Goal: Information Seeking & Learning: Check status

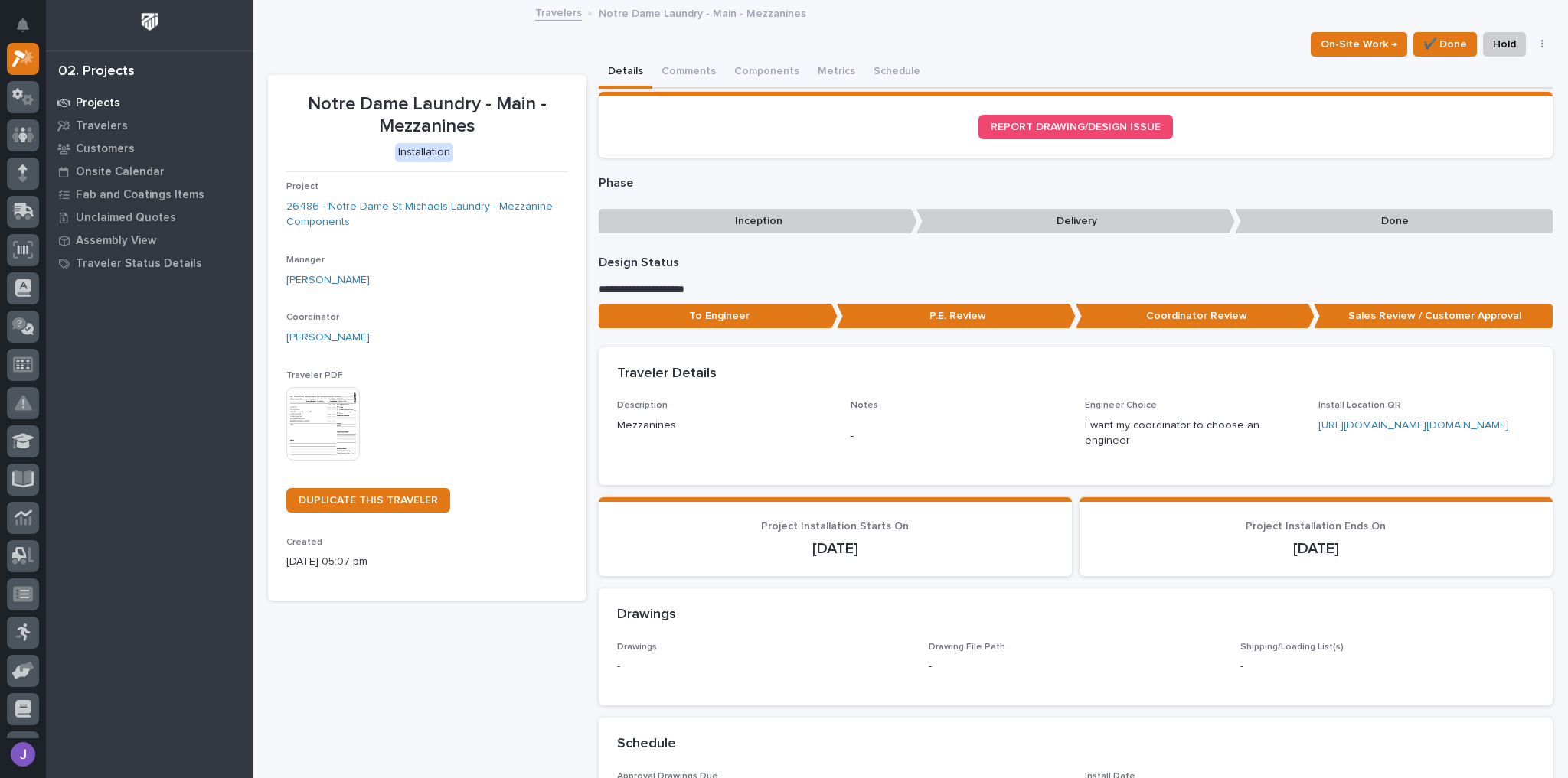
click at [118, 110] on div "Projects" at bounding box center [149, 103] width 199 height 22
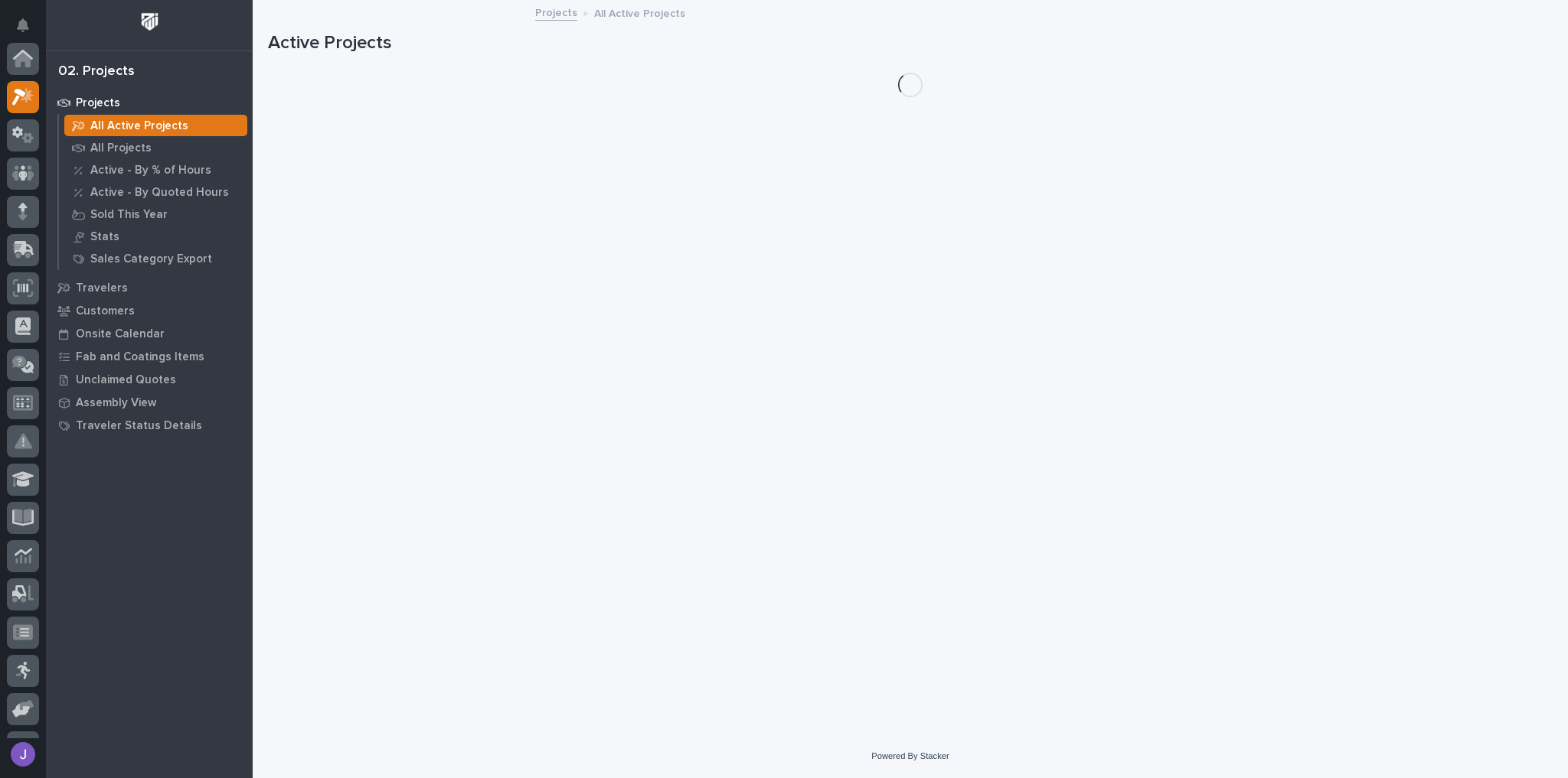
scroll to position [38, 0]
click at [131, 145] on p "All Projects" at bounding box center [121, 149] width 61 height 14
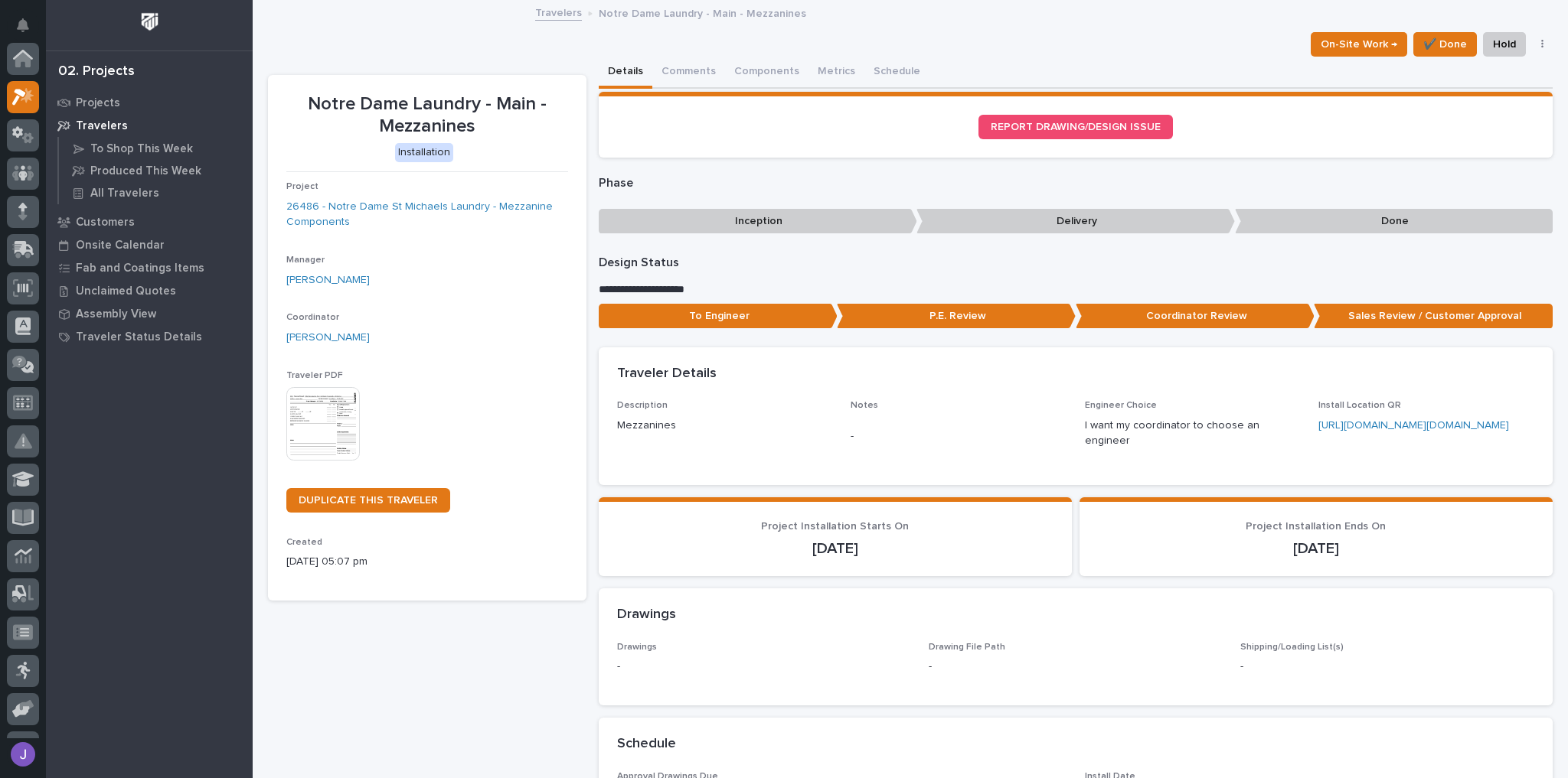
scroll to position [41, 0]
click at [677, 72] on button "Comments" at bounding box center [689, 72] width 73 height 32
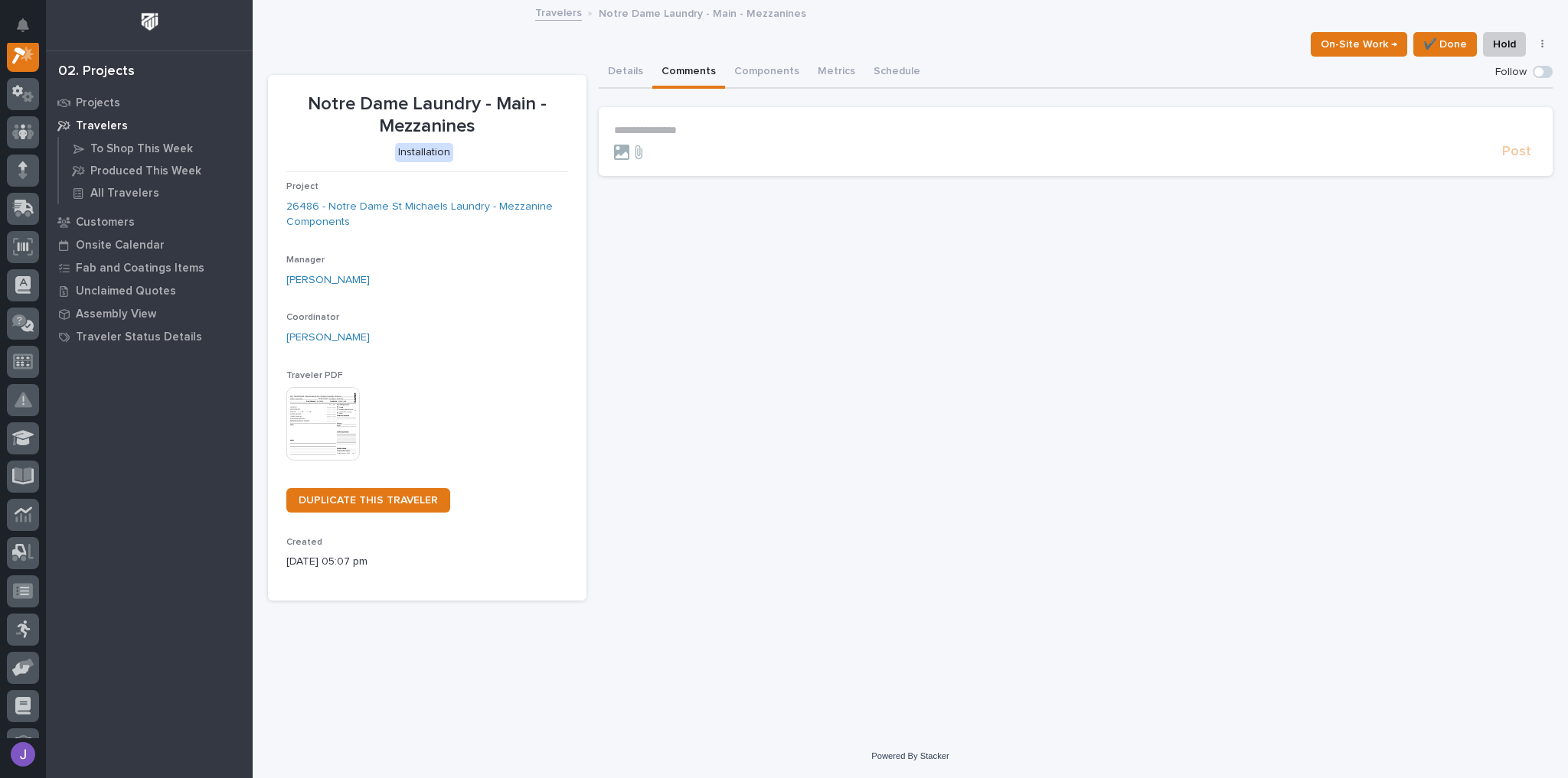
scroll to position [38, 0]
click at [622, 75] on button "Details" at bounding box center [626, 72] width 54 height 32
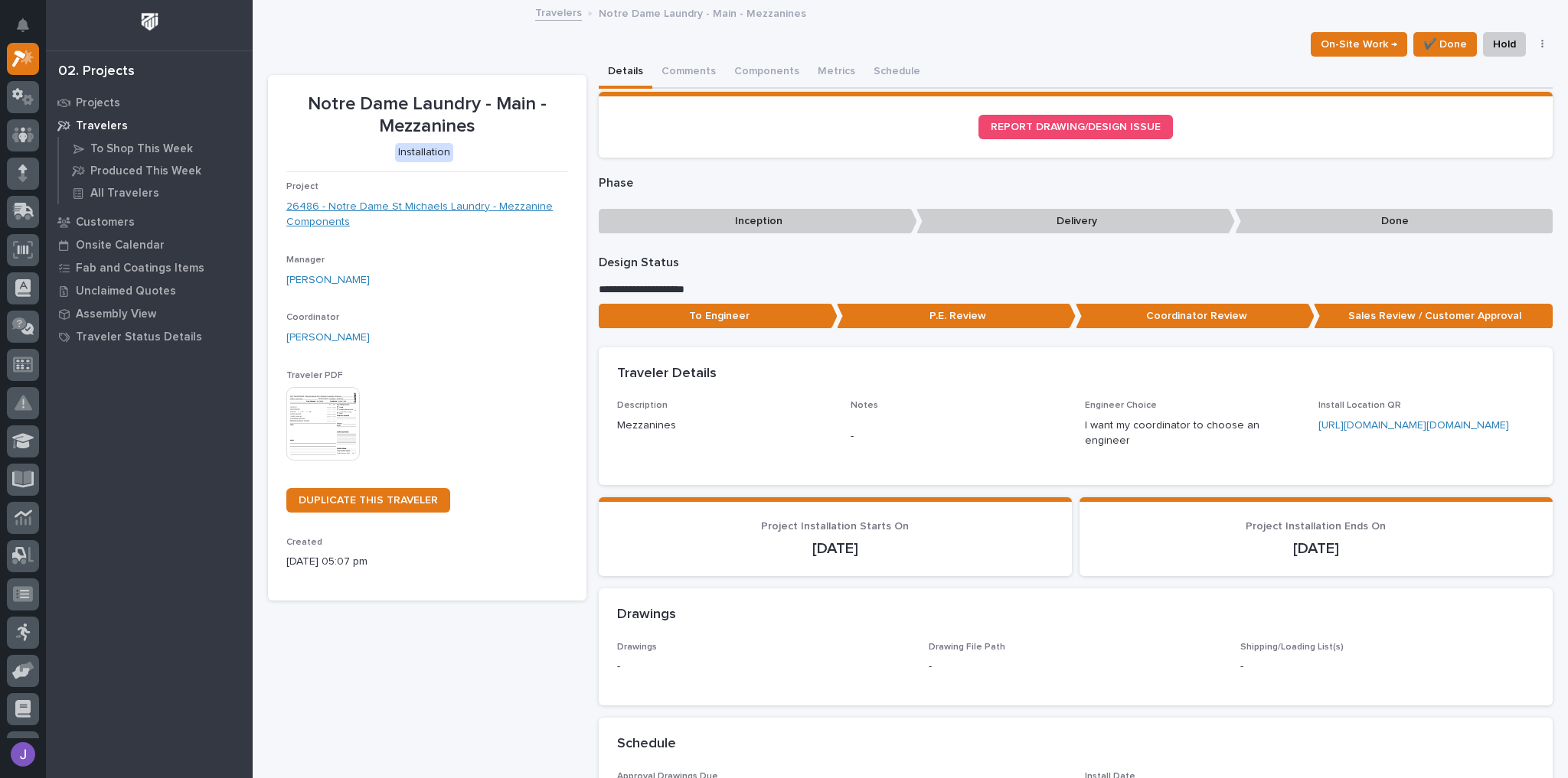
click at [496, 204] on link "26486 - Notre Dame St Michaels Laundry - Mezzanine Components" at bounding box center [427, 215] width 282 height 32
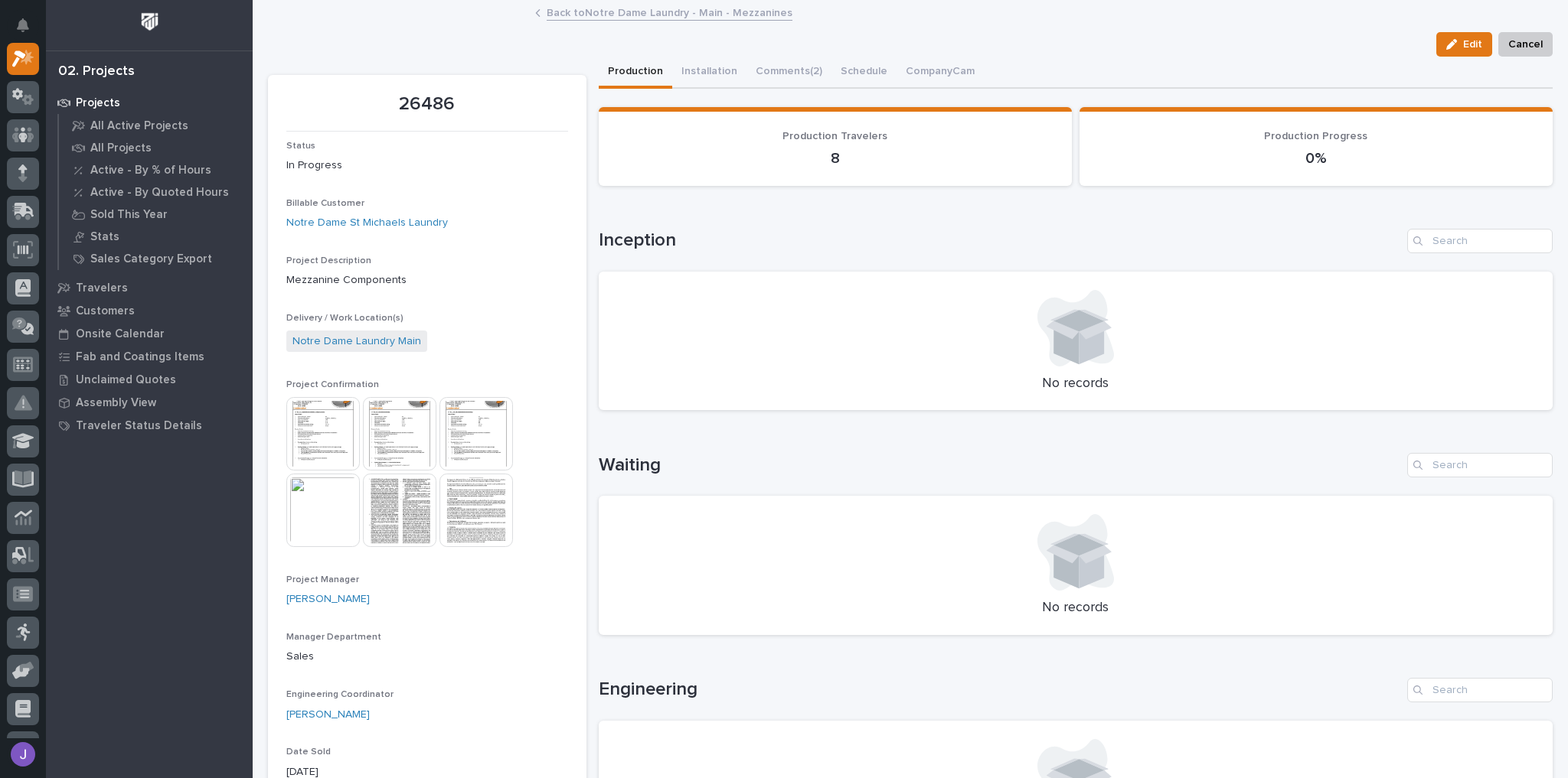
click at [331, 446] on img at bounding box center [323, 433] width 73 height 73
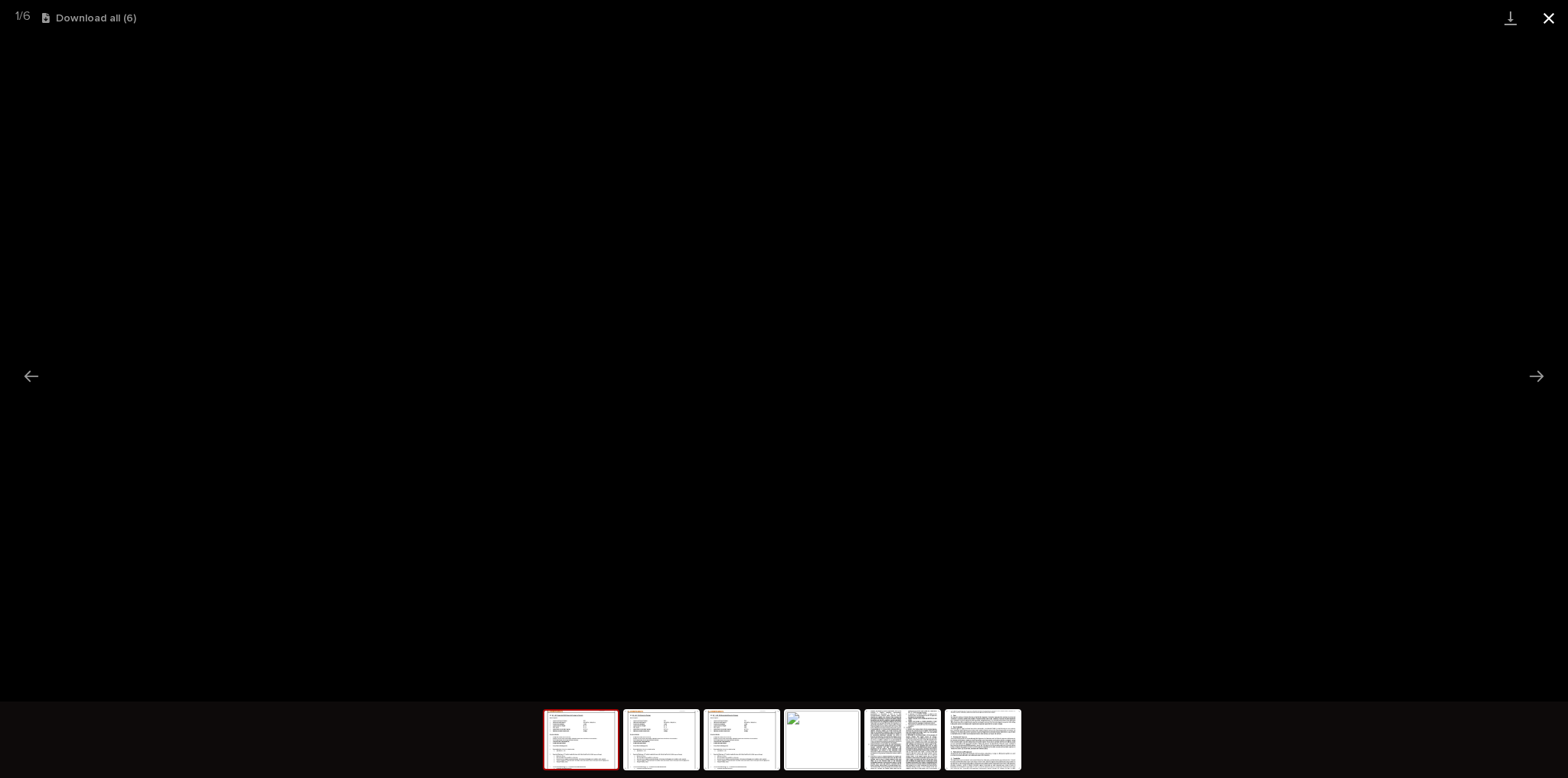
click at [1551, 23] on button "Close gallery" at bounding box center [1549, 17] width 38 height 36
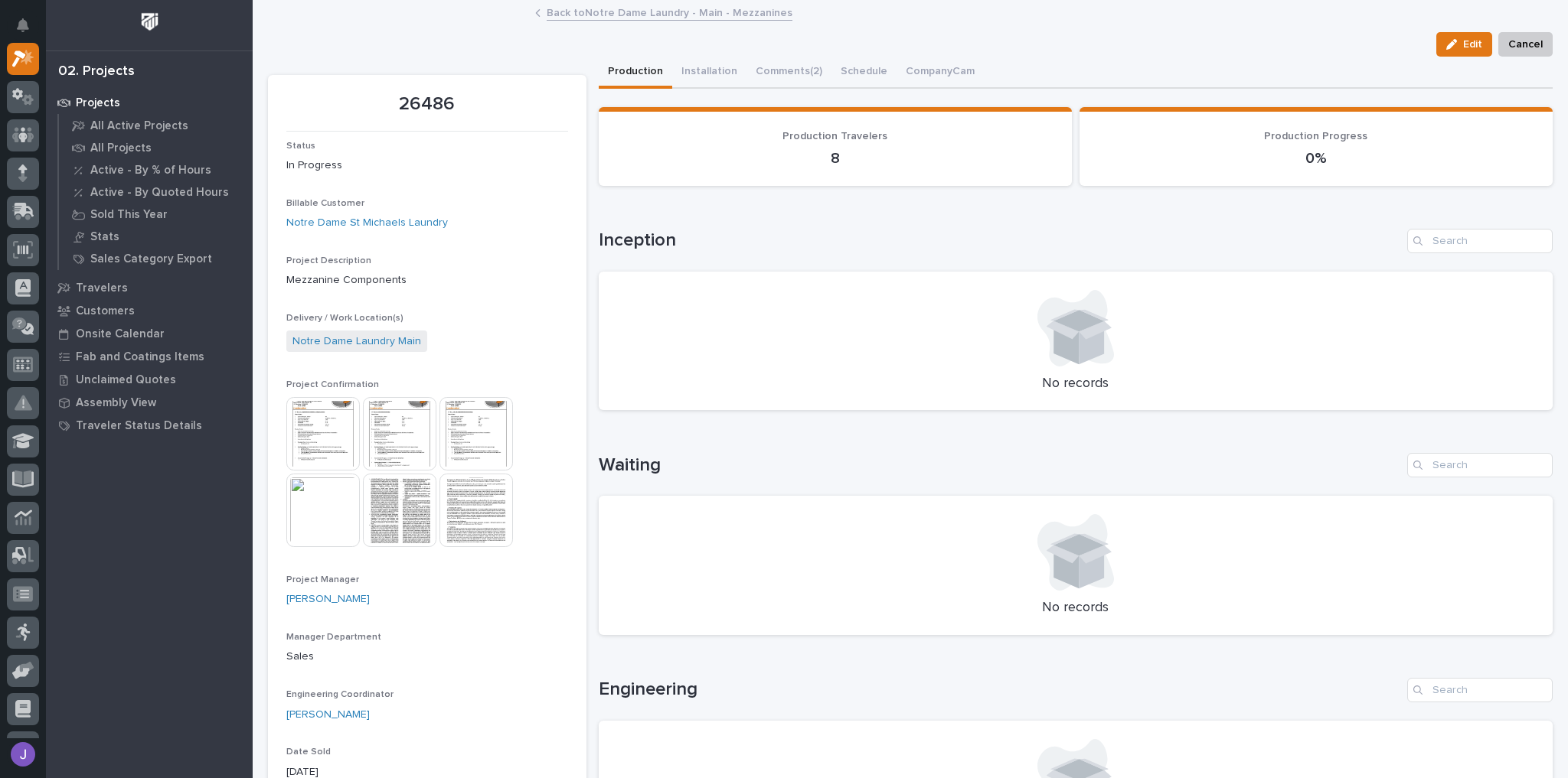
click at [456, 422] on img at bounding box center [476, 433] width 73 height 73
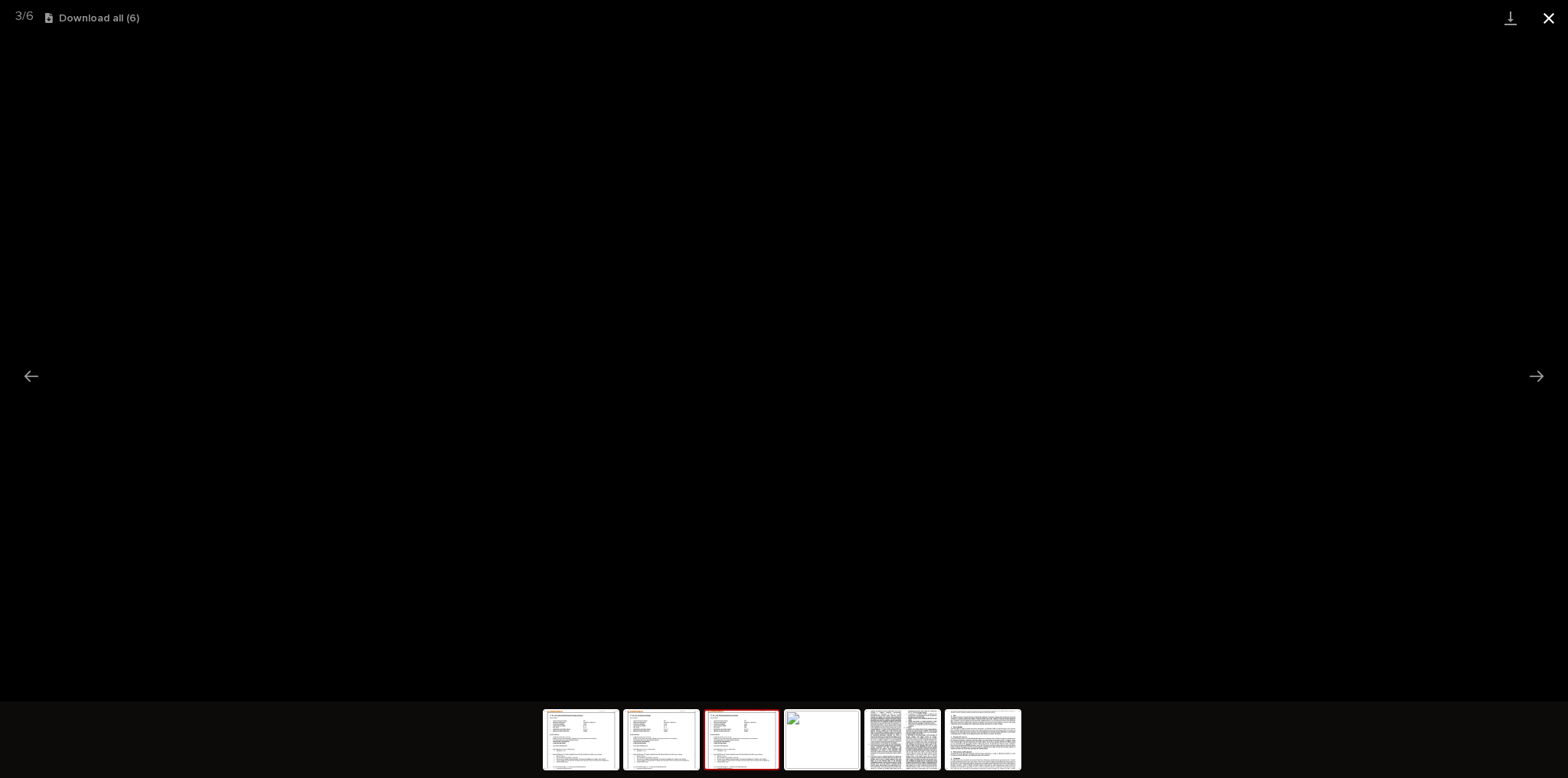
click at [1548, 17] on button "Close gallery" at bounding box center [1549, 17] width 38 height 36
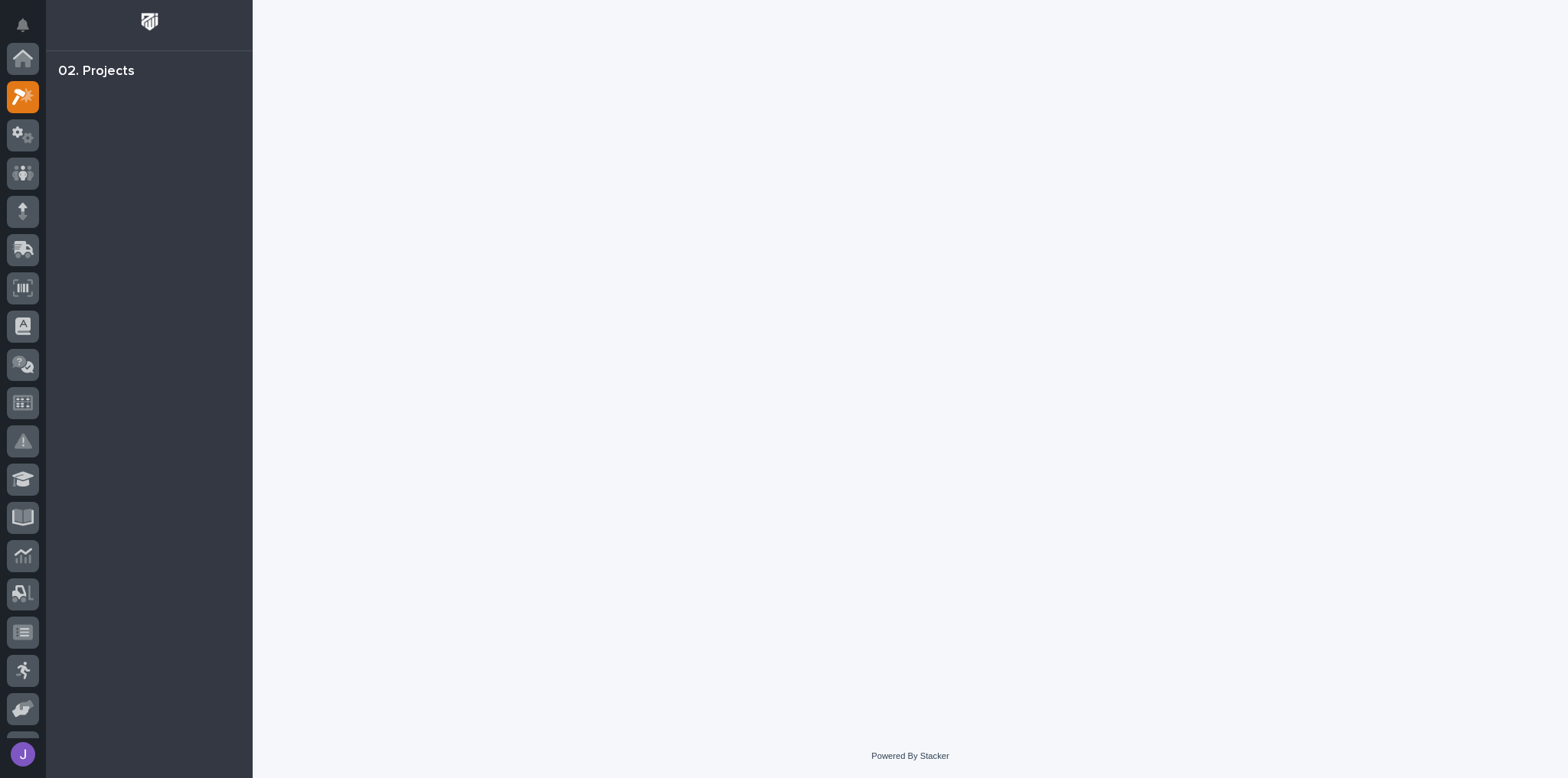
scroll to position [38, 0]
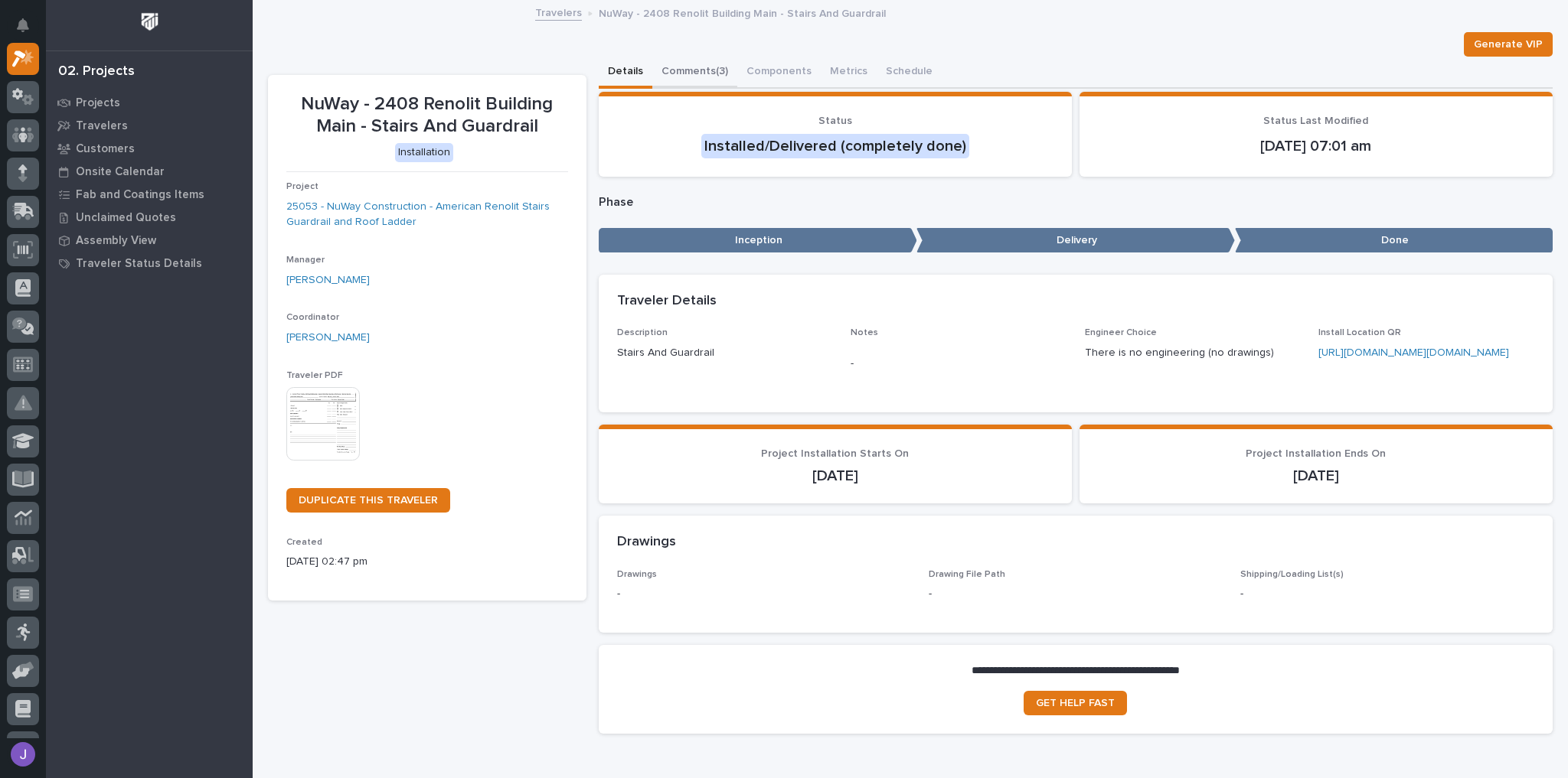
click at [706, 73] on button "Comments (3)" at bounding box center [695, 72] width 85 height 32
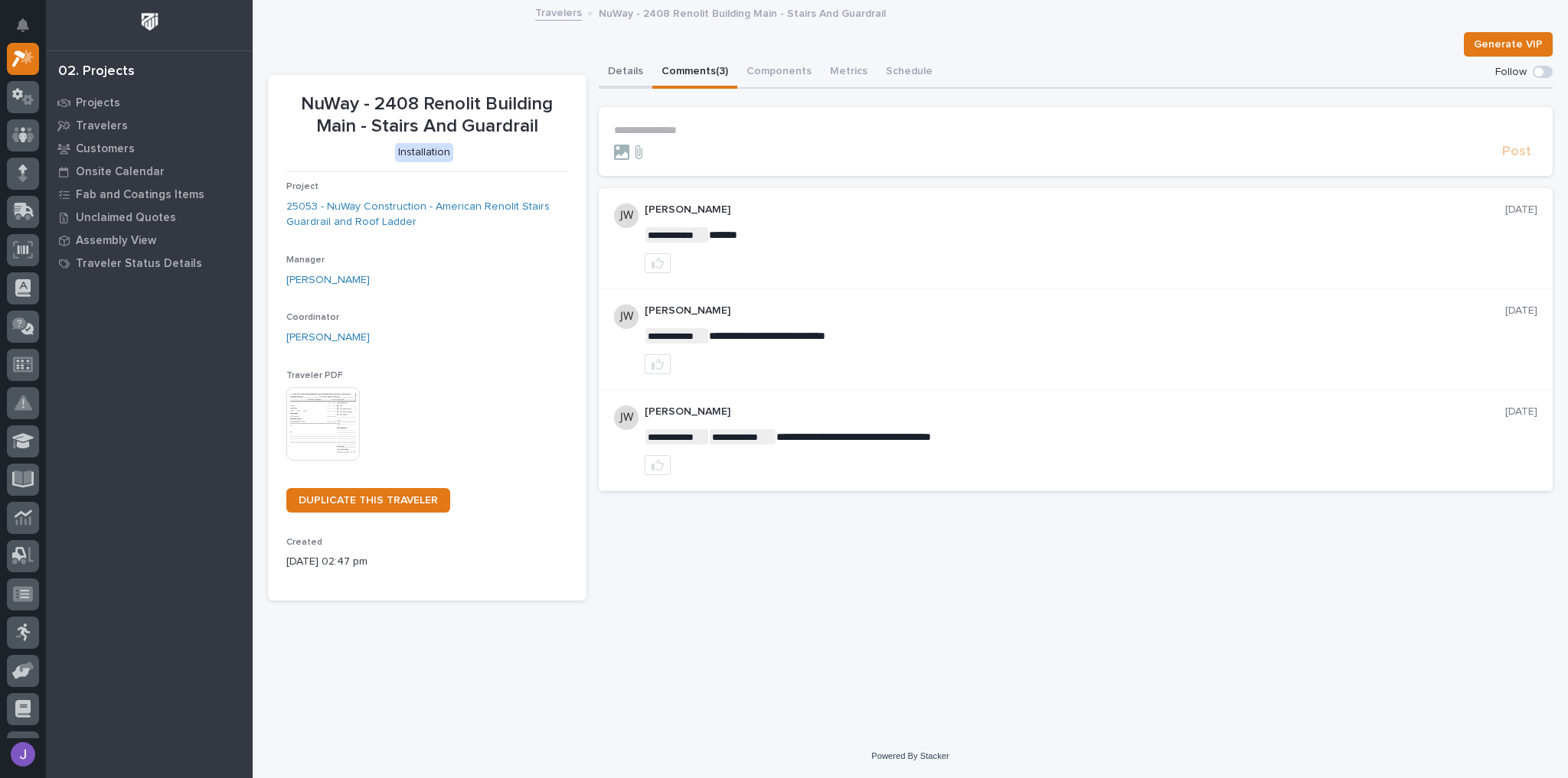
click at [640, 75] on button "Details" at bounding box center [626, 72] width 54 height 32
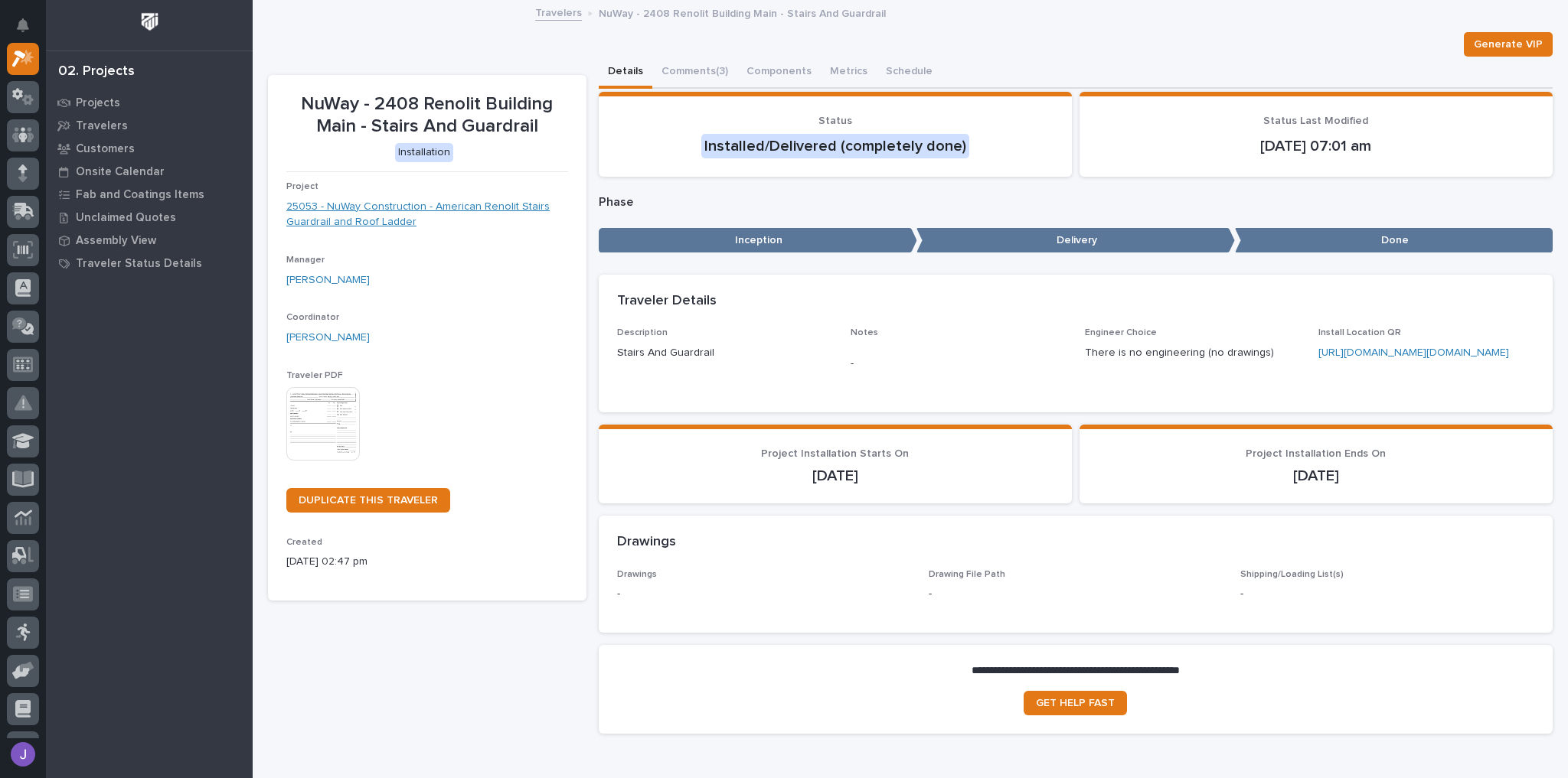
click at [436, 199] on link "25053 - NuWay Construction - American Renolit Stairs Guardrail and Roof Ladder" at bounding box center [427, 215] width 282 height 32
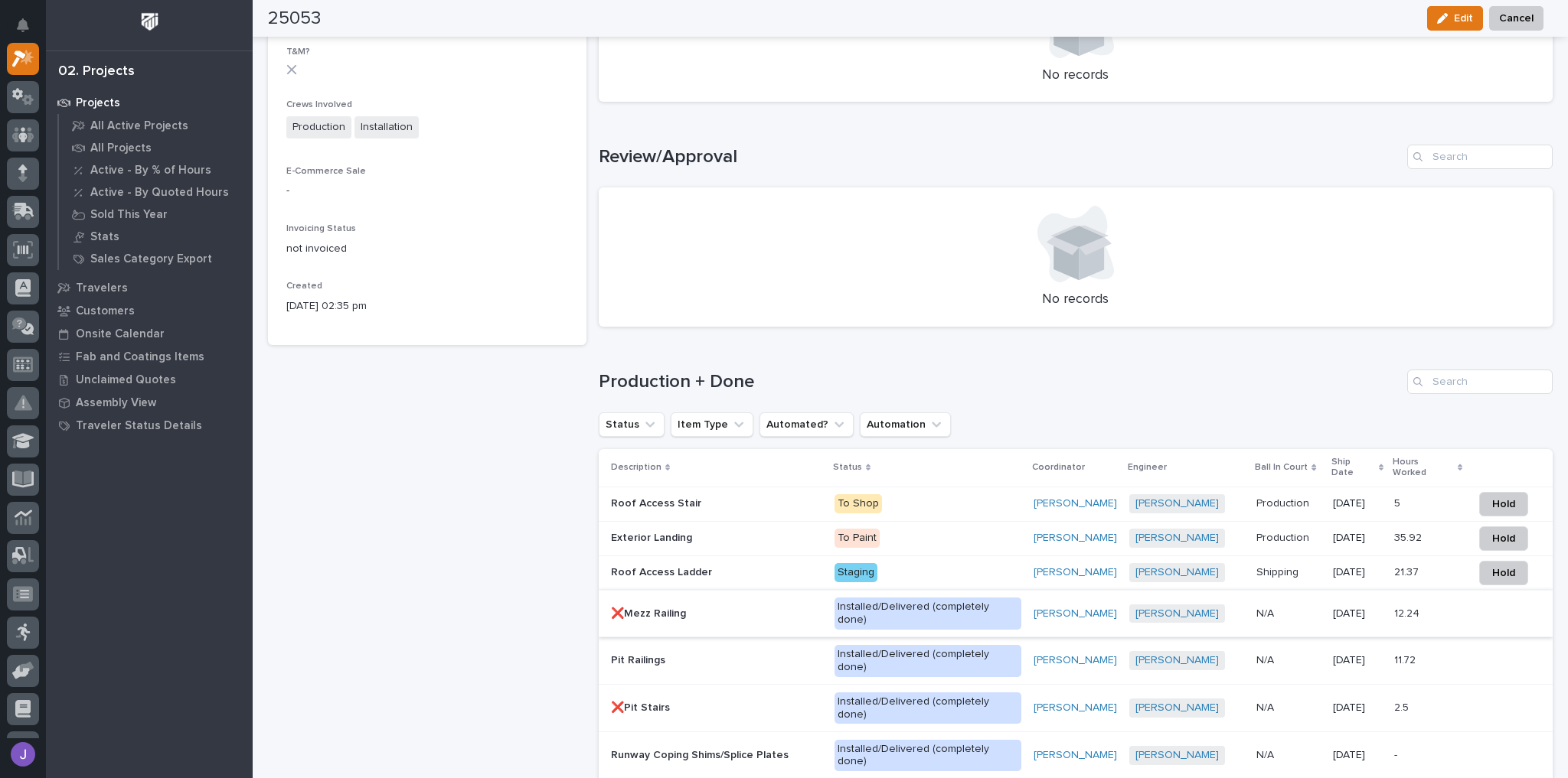
scroll to position [857, 0]
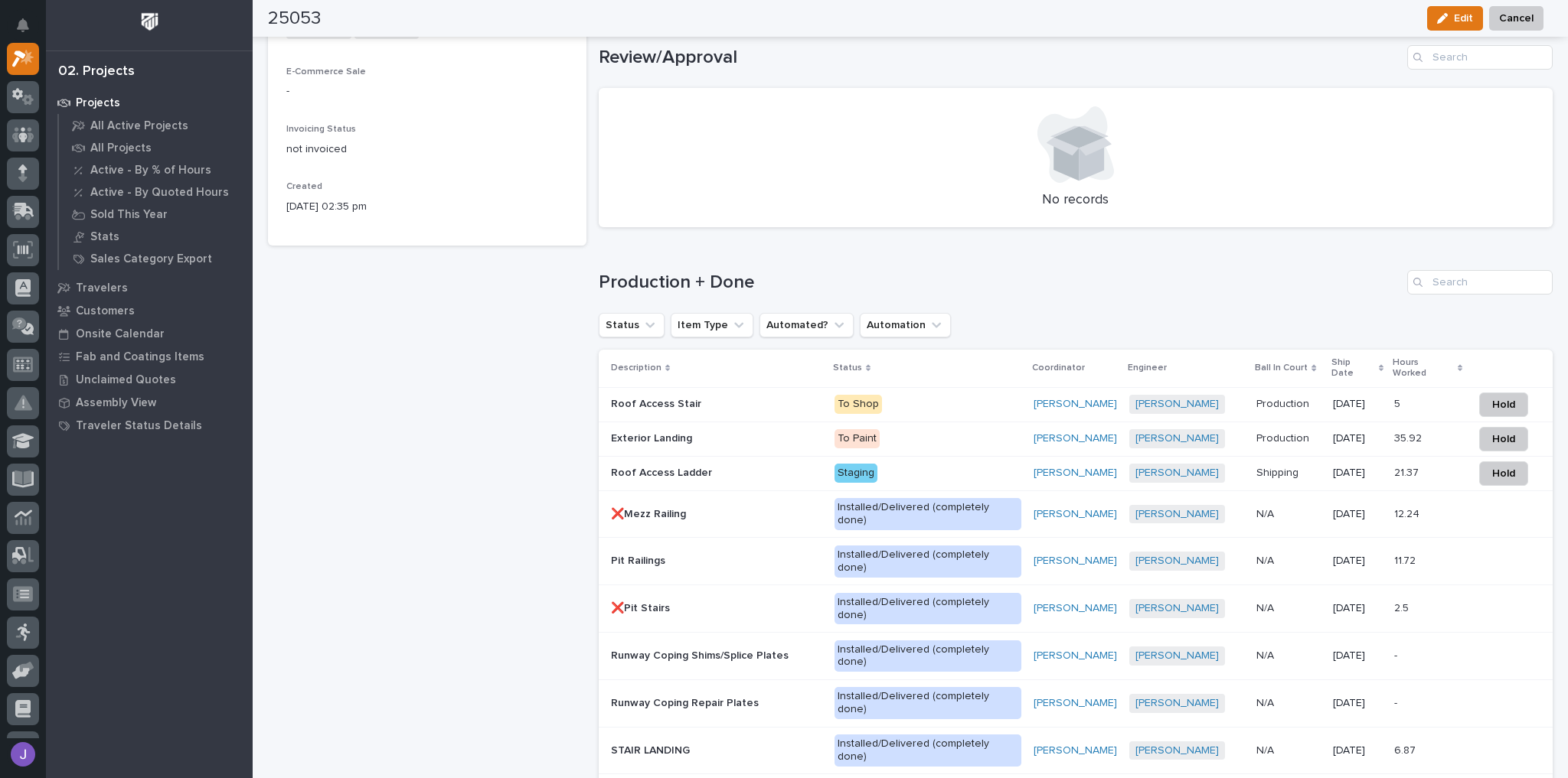
click at [737, 398] on p at bounding box center [717, 404] width 212 height 13
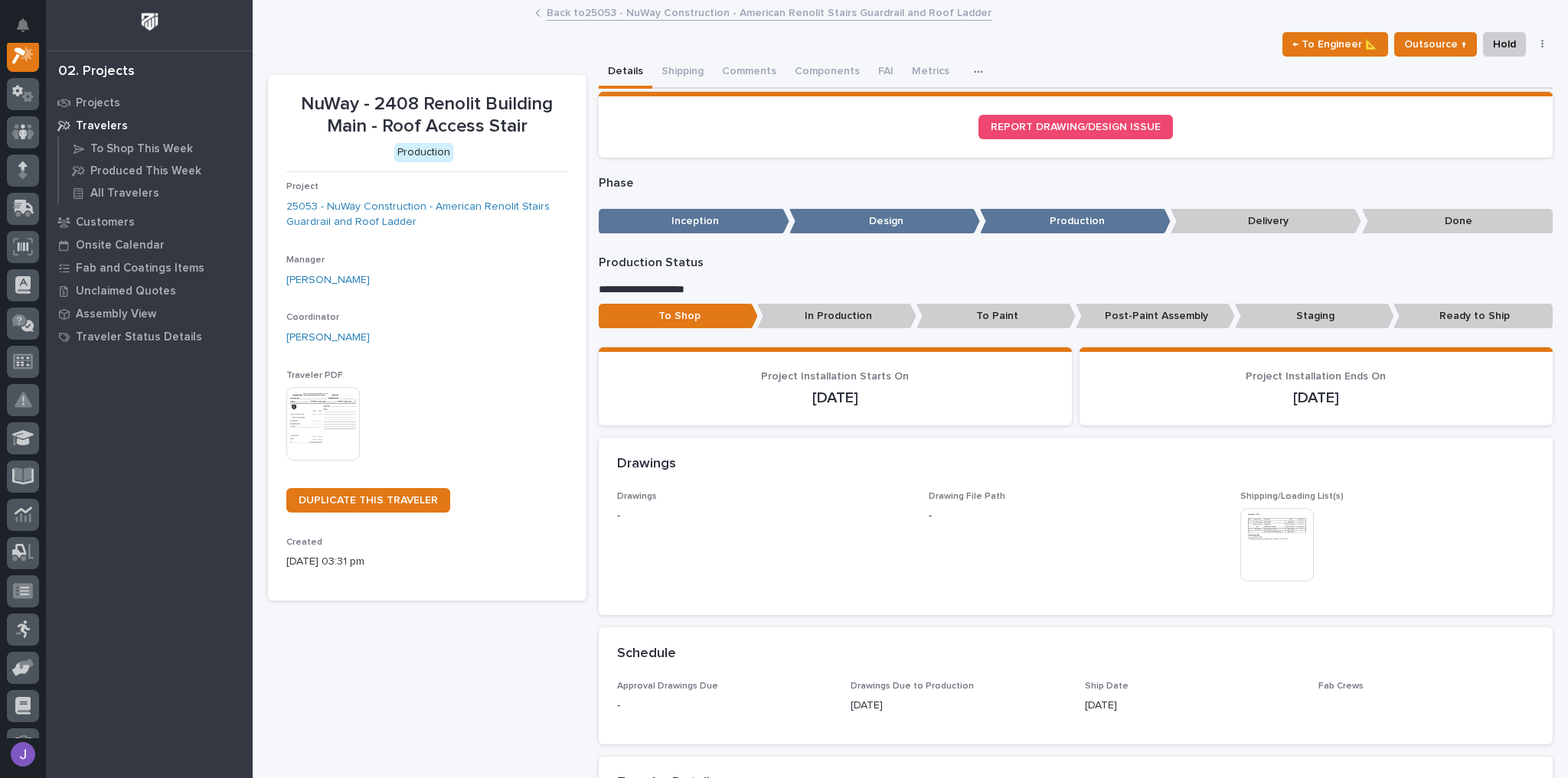
scroll to position [38, 0]
click at [663, 74] on button "Shipping" at bounding box center [682, 72] width 60 height 32
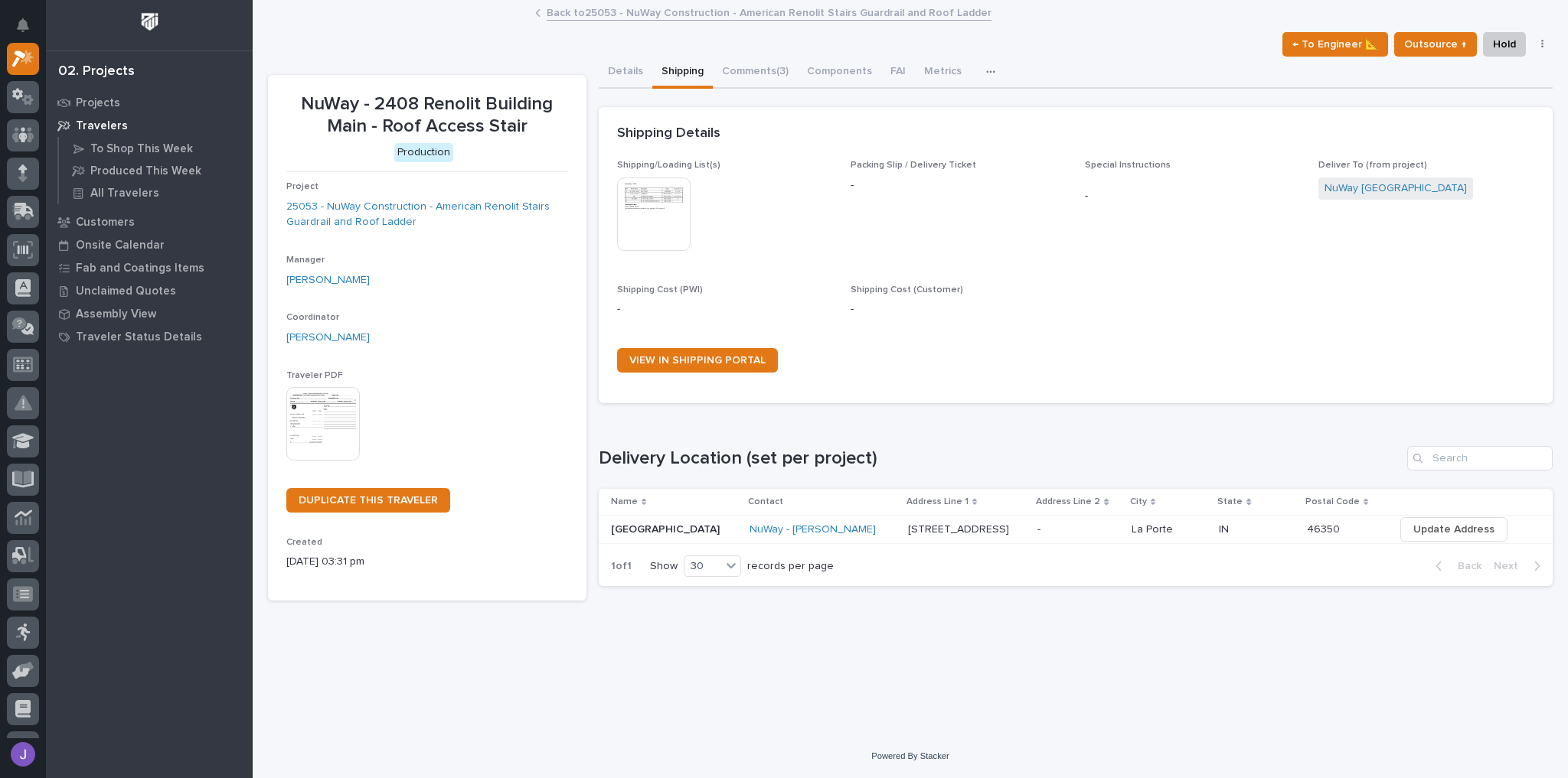
click at [653, 218] on img at bounding box center [654, 214] width 73 height 73
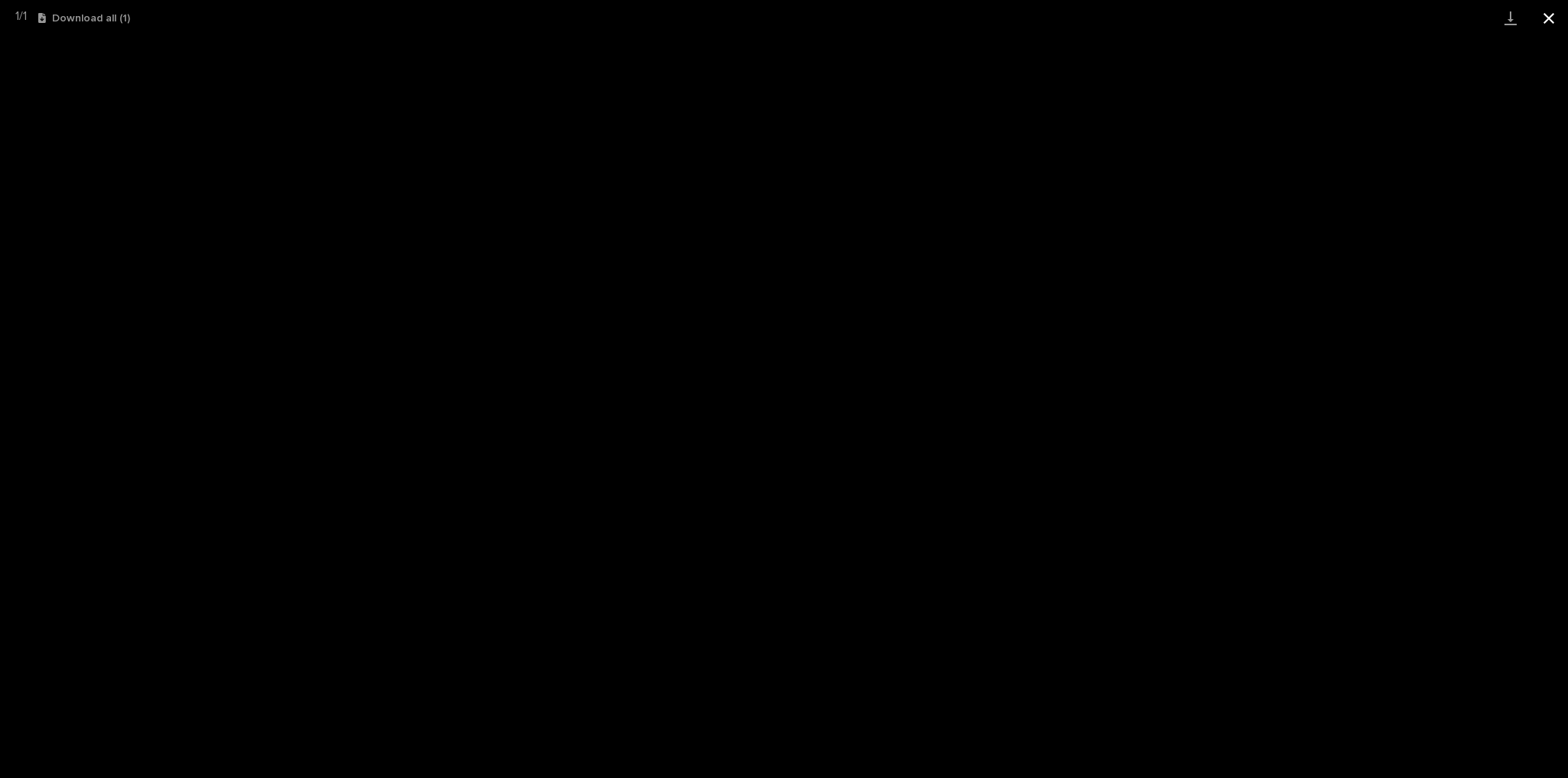
click at [1545, 12] on button "Close gallery" at bounding box center [1549, 17] width 38 height 36
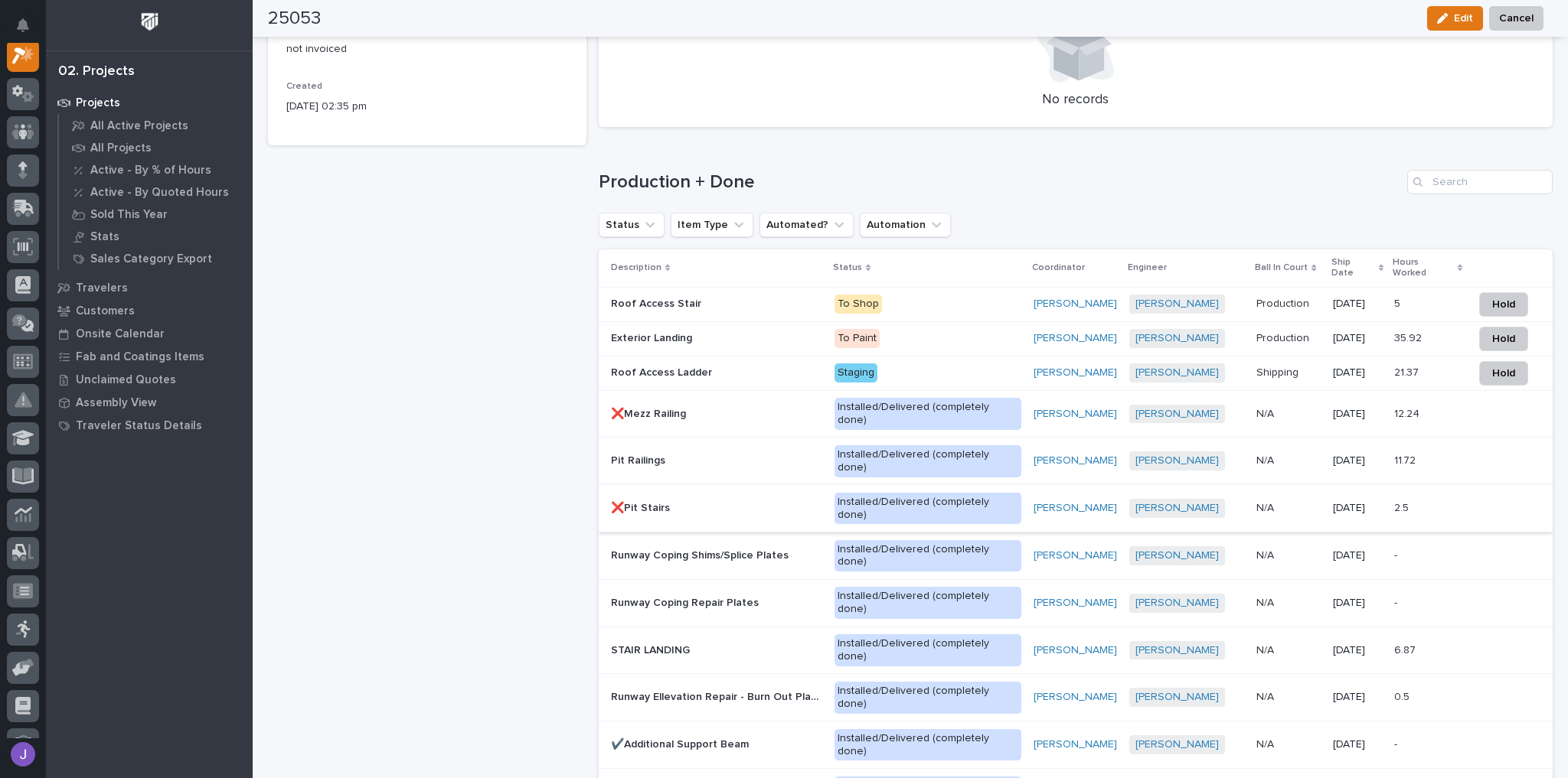
scroll to position [979, 0]
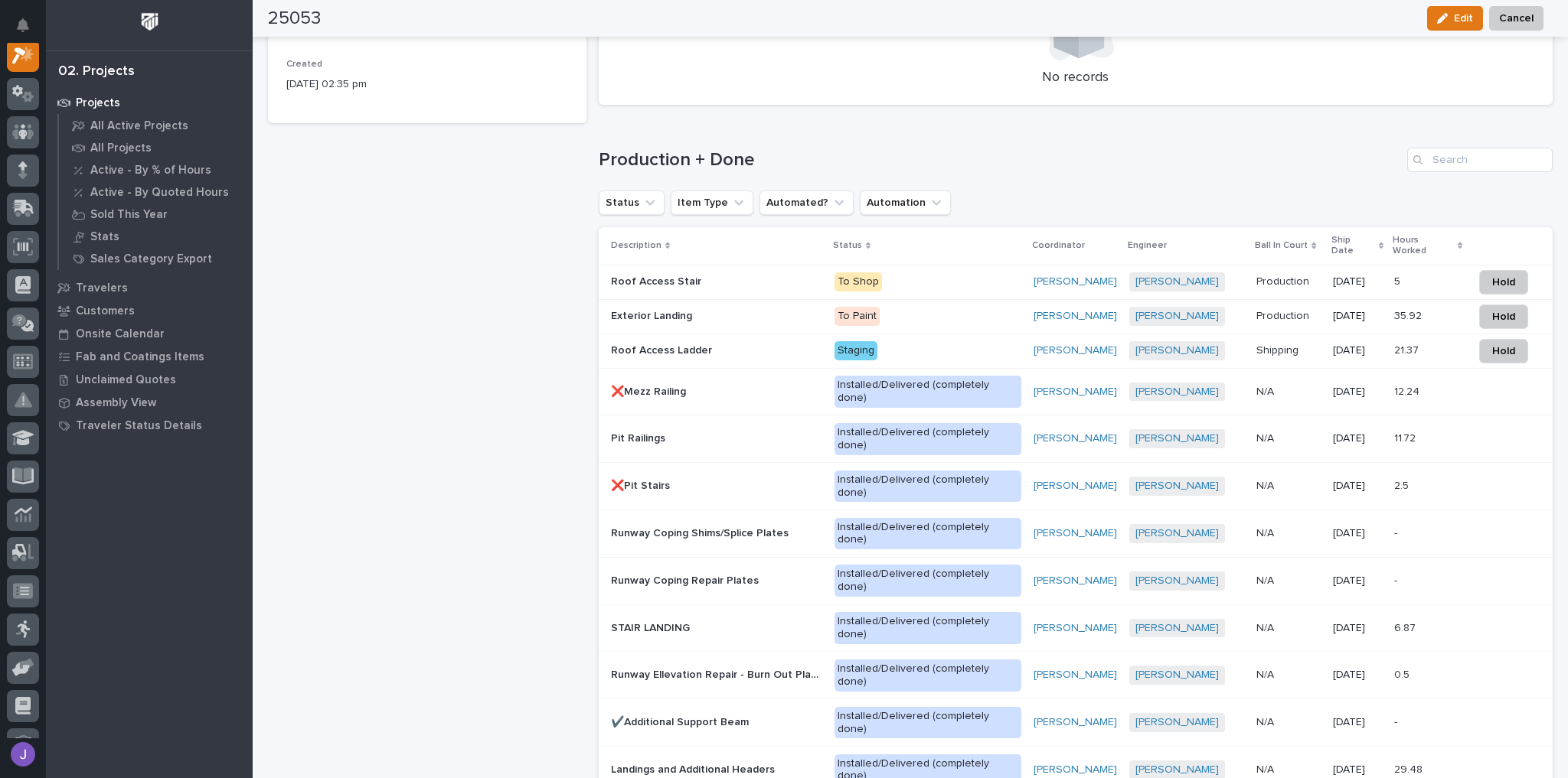
click at [694, 341] on p "Roof Access Ladder" at bounding box center [663, 349] width 104 height 16
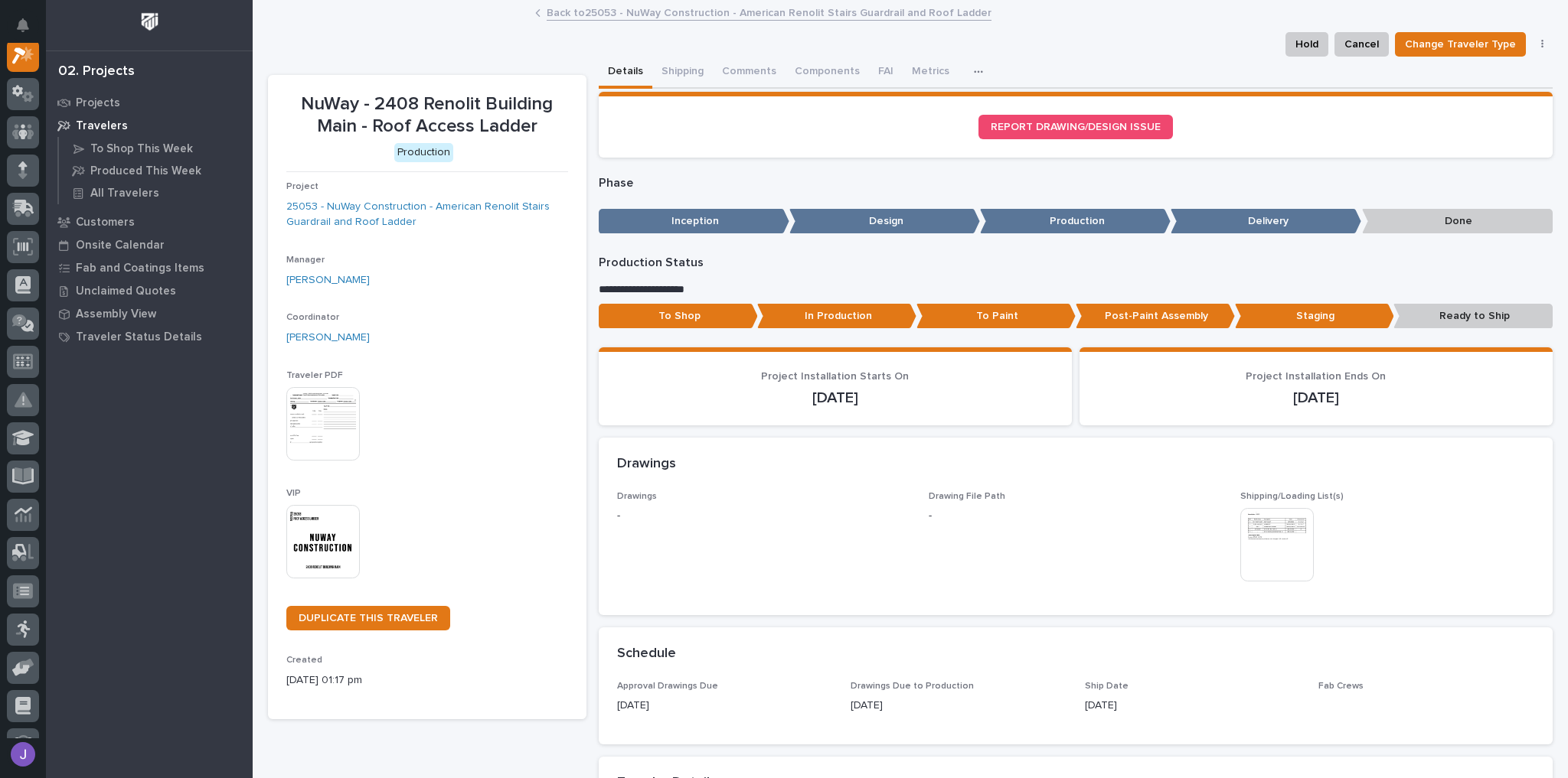
scroll to position [38, 0]
click at [663, 64] on button "Shipping" at bounding box center [682, 72] width 60 height 32
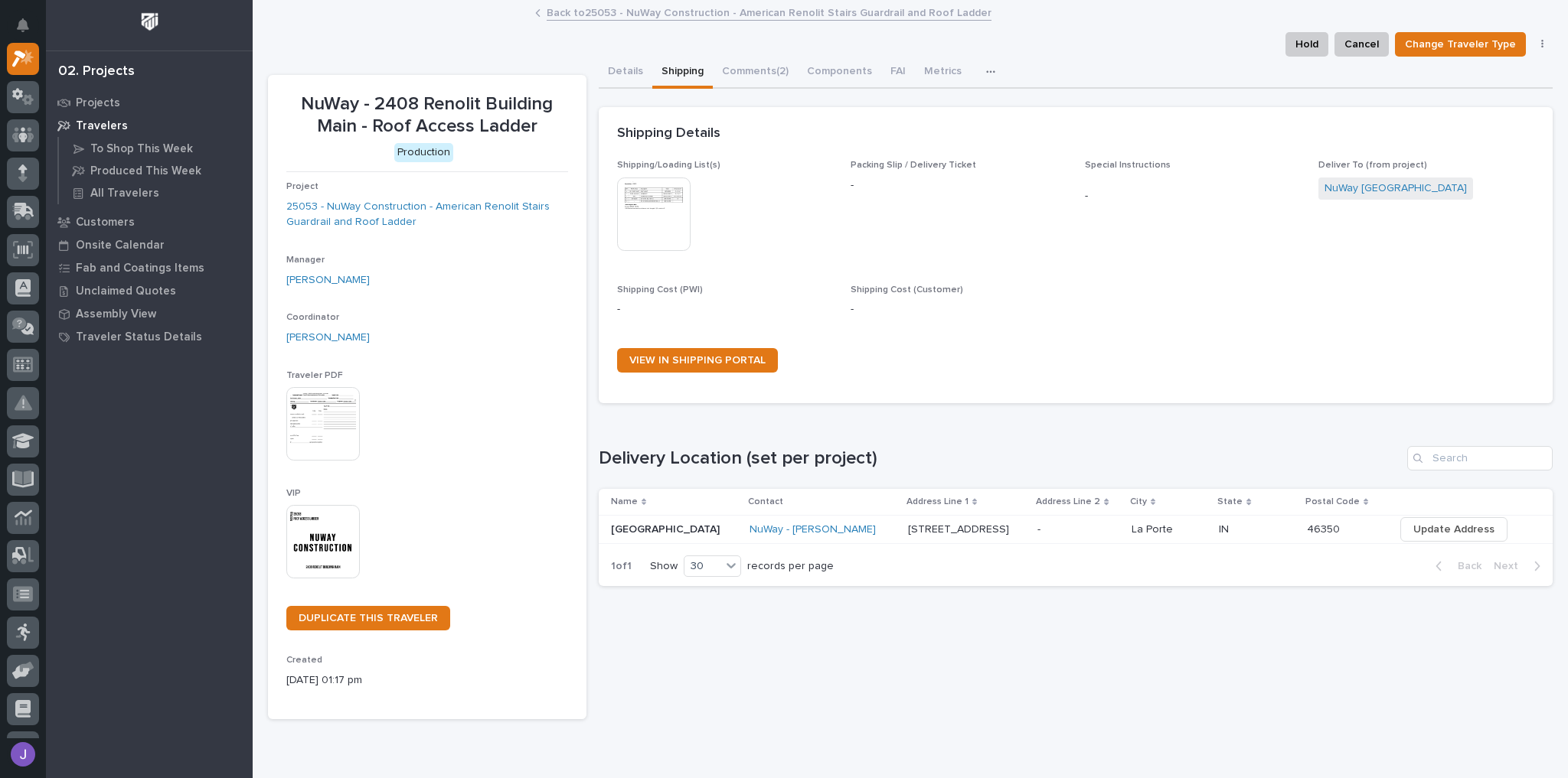
click at [668, 200] on img at bounding box center [654, 214] width 73 height 73
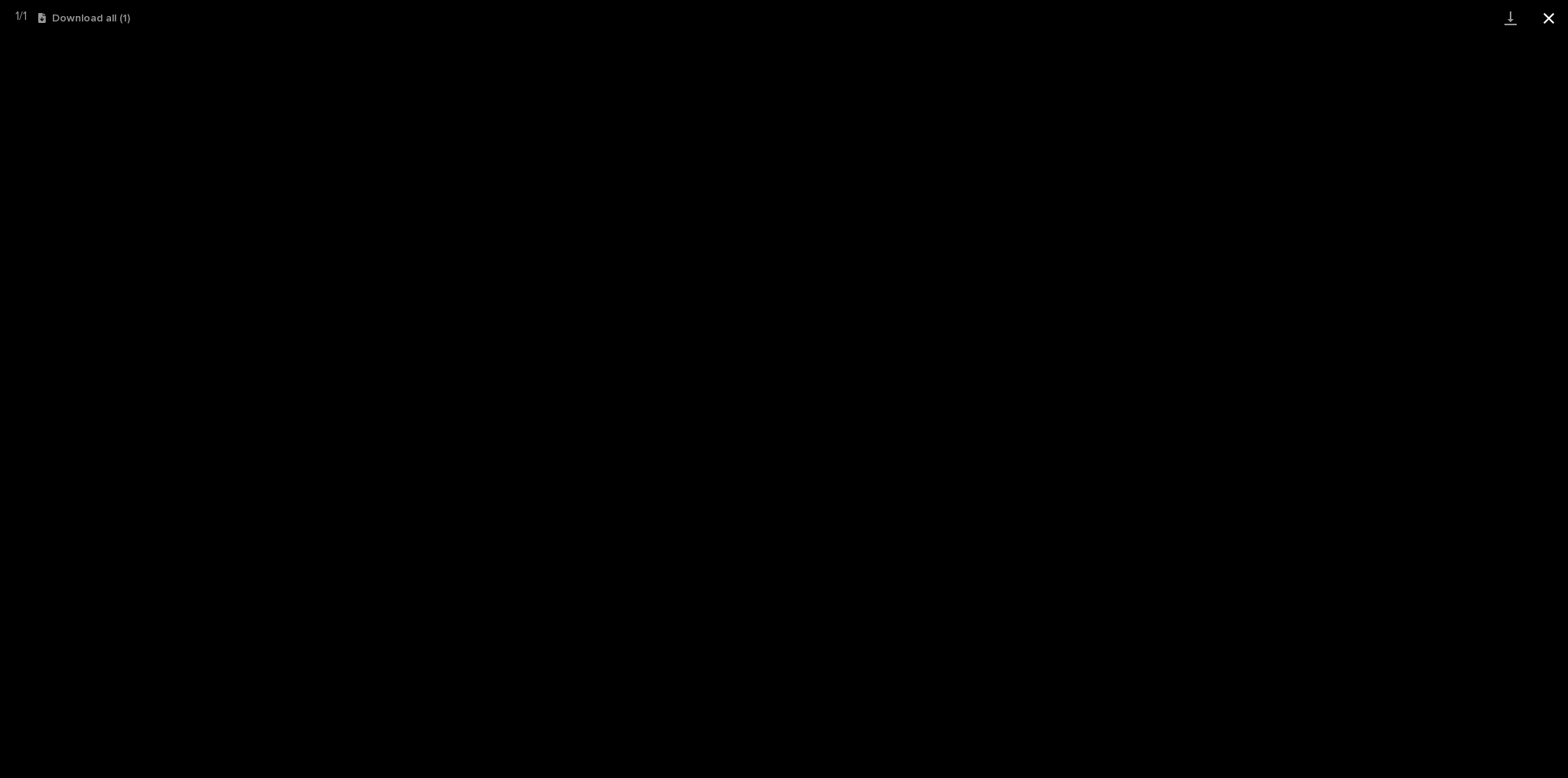
click at [1538, 23] on button "Close gallery" at bounding box center [1549, 17] width 38 height 36
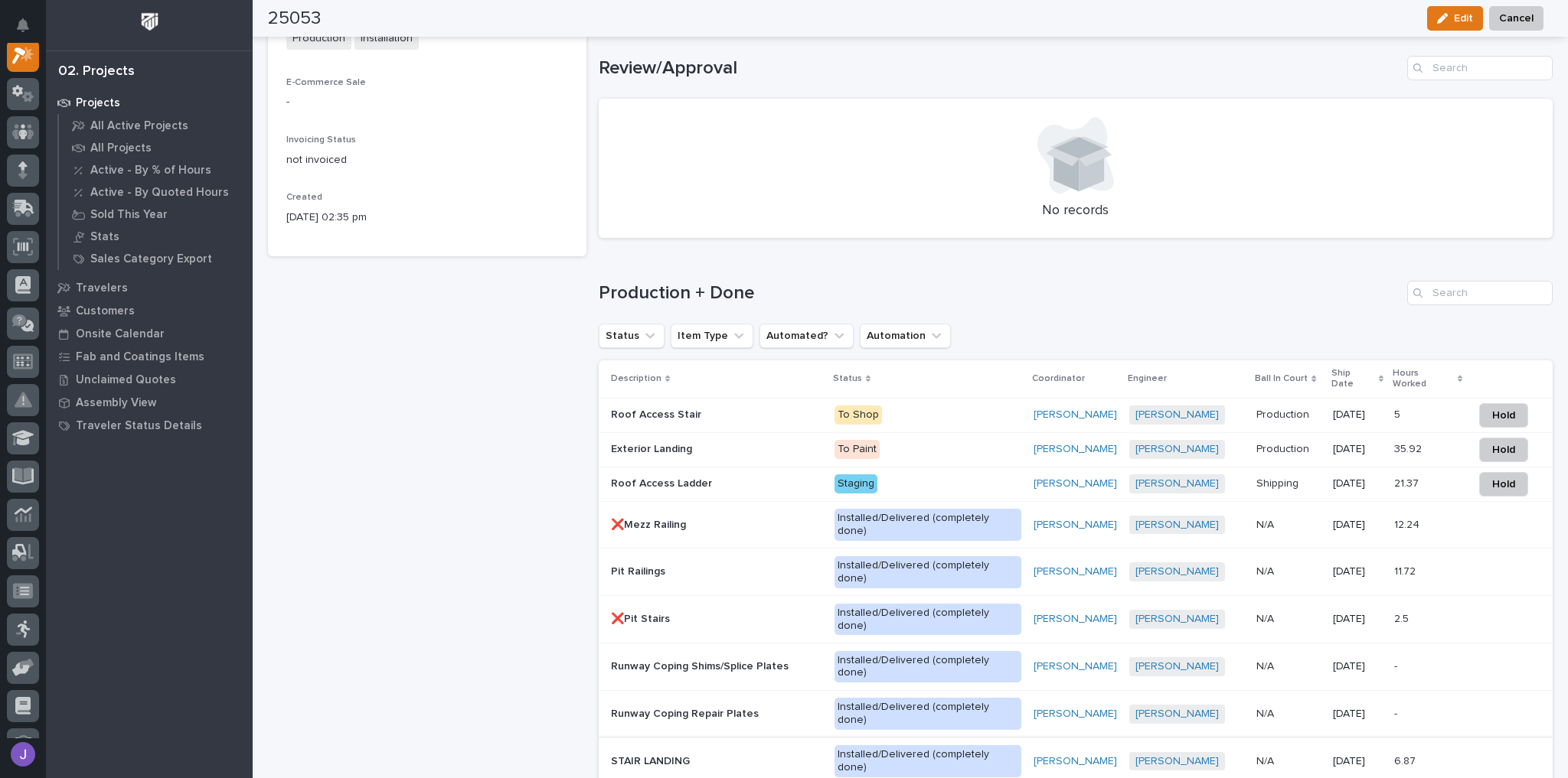
scroll to position [857, 0]
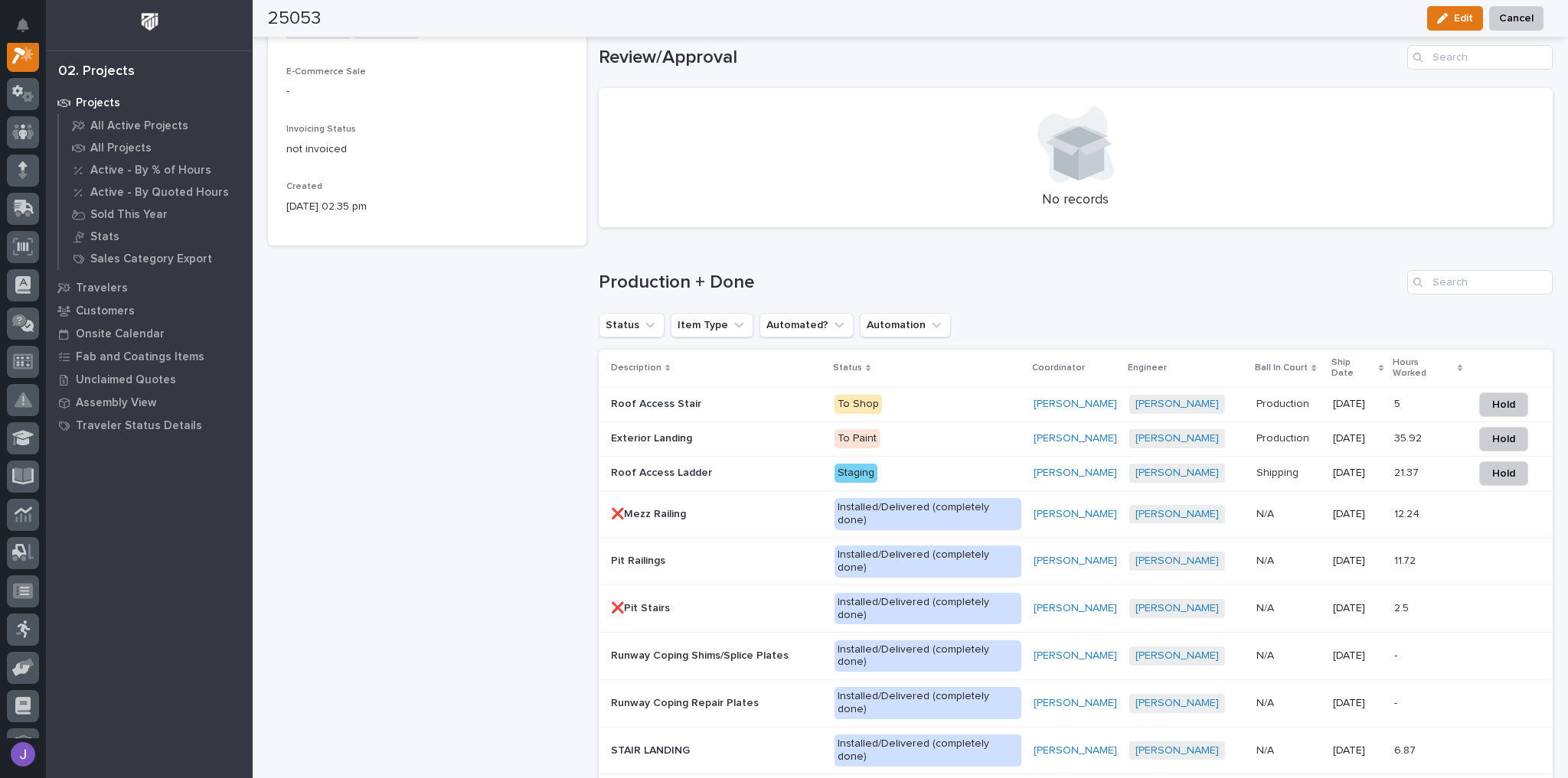
click at [677, 395] on p "Roof Access Stair" at bounding box center [657, 403] width 93 height 16
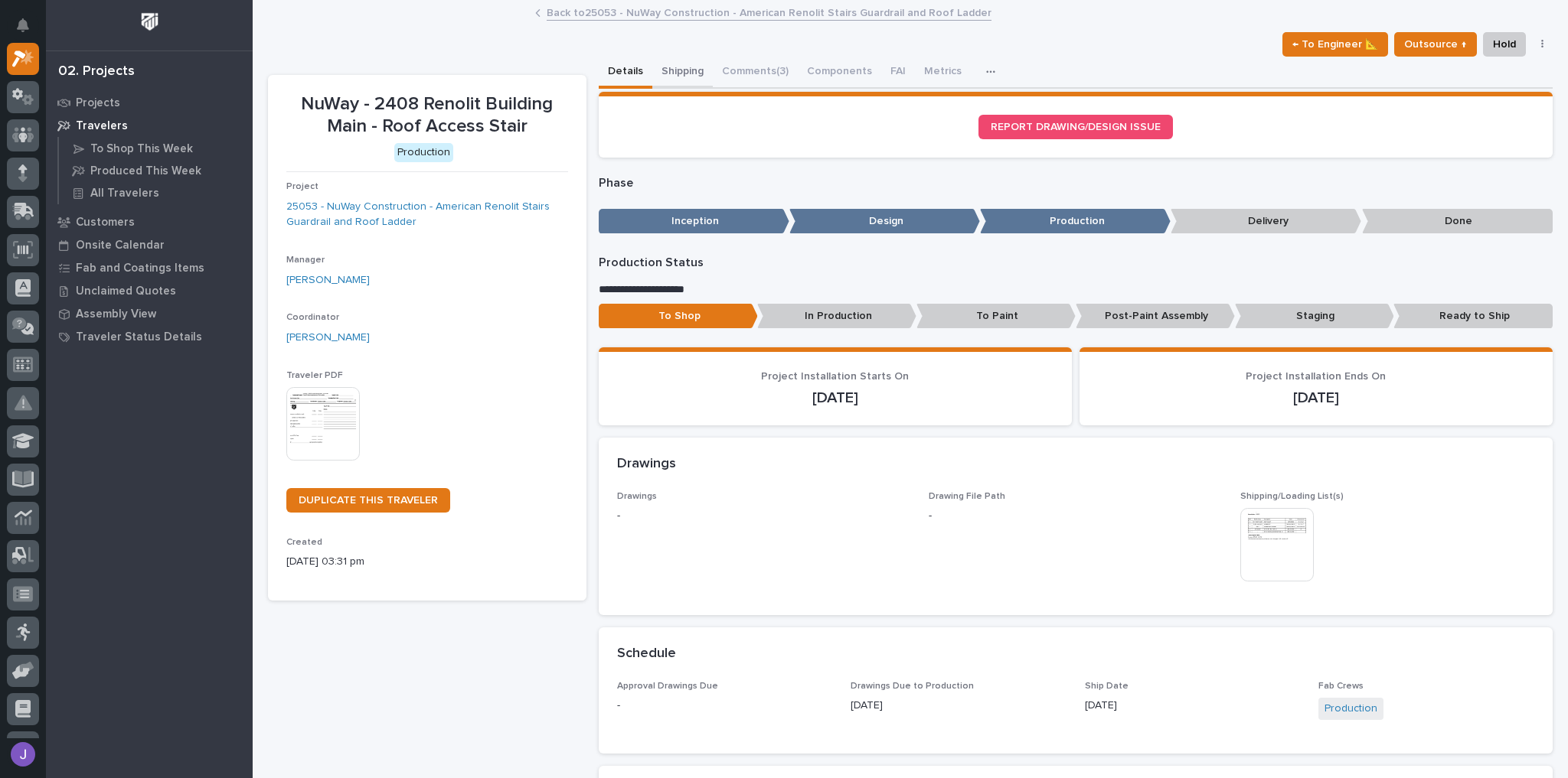
click at [663, 85] on button "Shipping" at bounding box center [682, 72] width 60 height 32
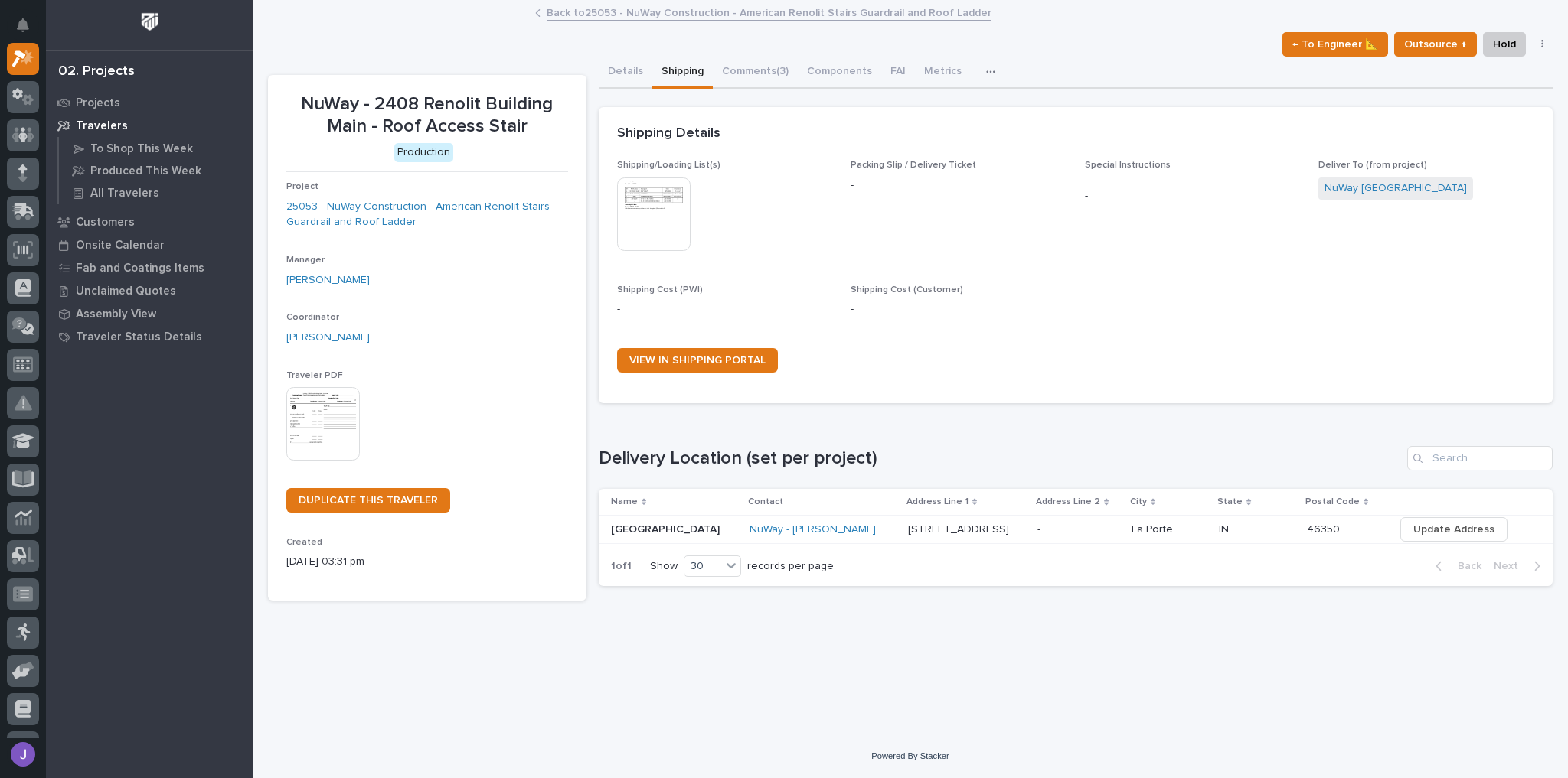
click at [647, 215] on img at bounding box center [654, 214] width 73 height 73
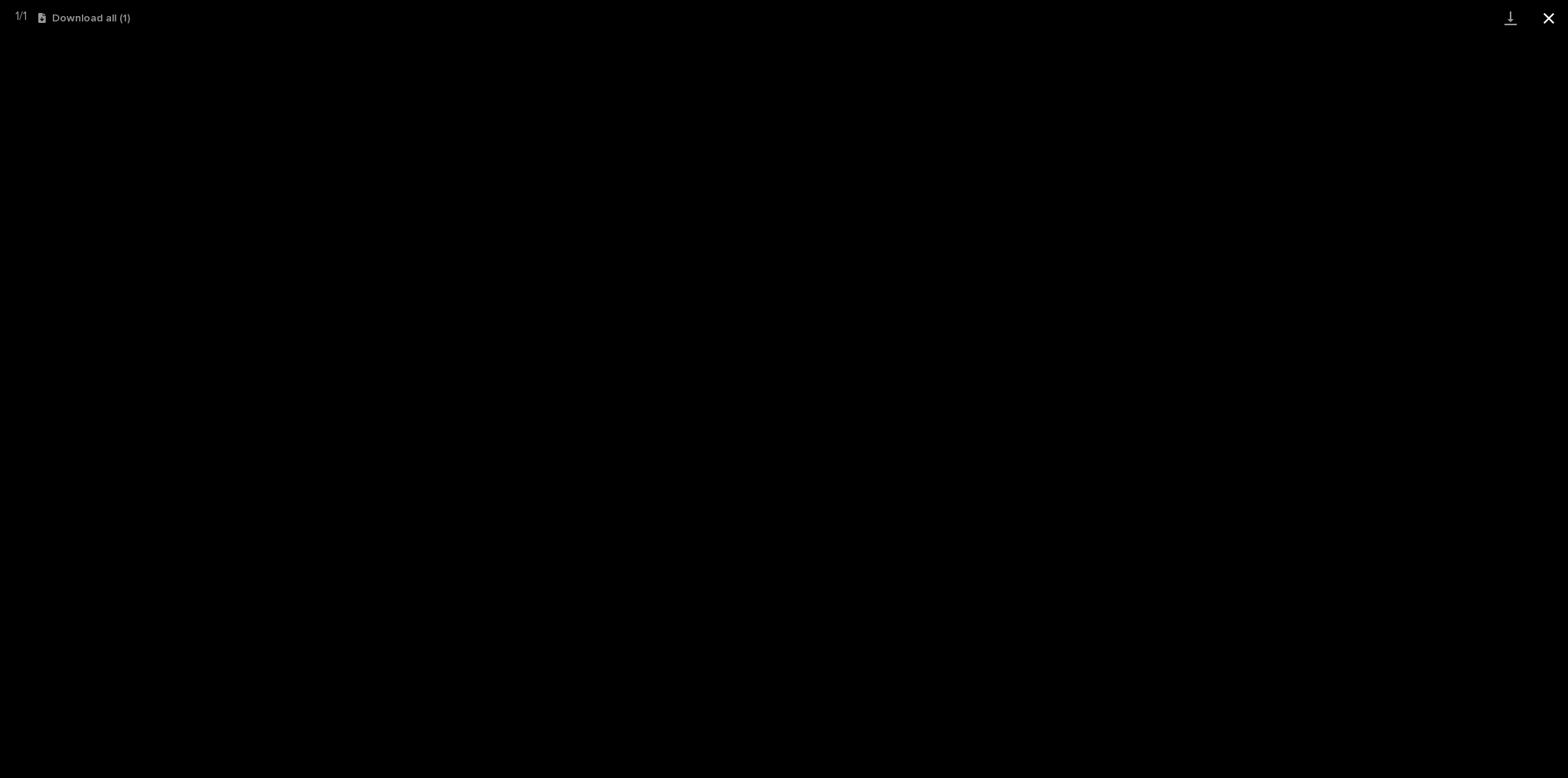
click at [1547, 24] on button "Close gallery" at bounding box center [1549, 17] width 38 height 36
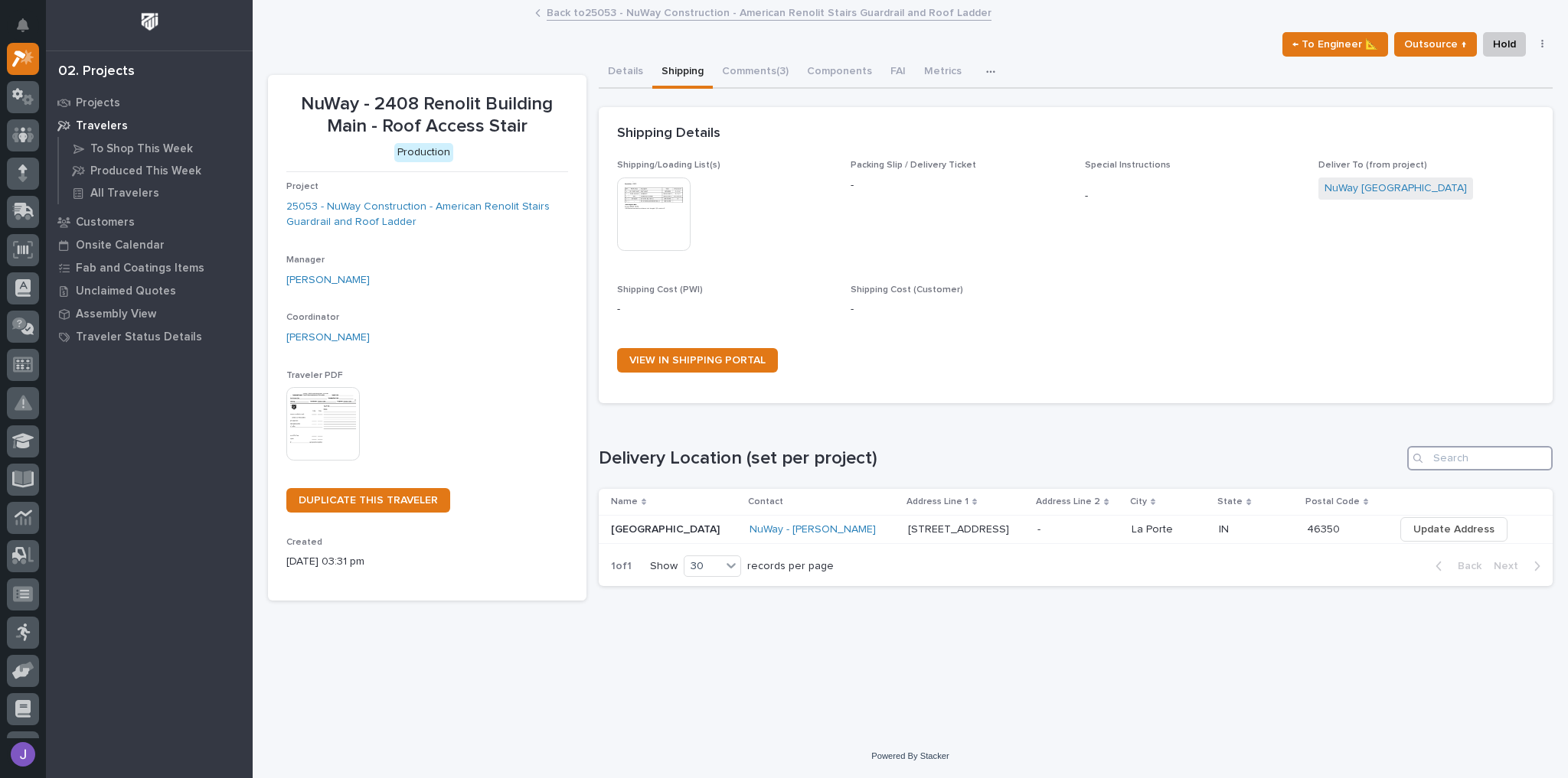
click at [1528, 465] on input "Search" at bounding box center [1479, 459] width 145 height 24
click at [877, 459] on h1 "Delivery Location (set per project)" at bounding box center [1000, 458] width 803 height 22
click at [1459, 459] on input "Search" at bounding box center [1479, 459] width 145 height 24
drag, startPoint x: 1464, startPoint y: 459, endPoint x: 1423, endPoint y: 457, distance: 41.0
click at [1423, 457] on div "Search" at bounding box center [1479, 459] width 145 height 24
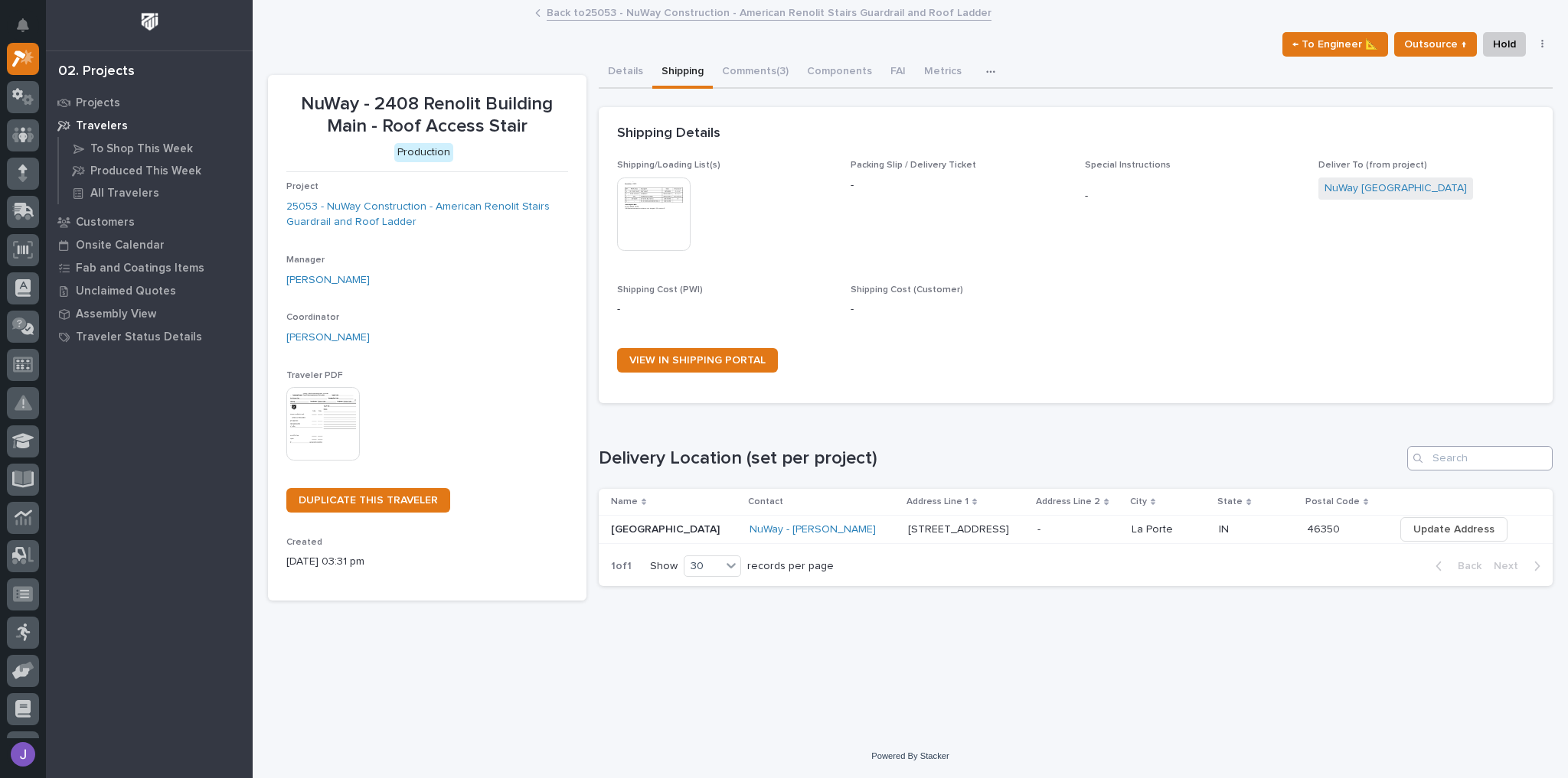
drag, startPoint x: 1430, startPoint y: 459, endPoint x: 1468, endPoint y: 458, distance: 38.0
click at [1468, 458] on div "Search" at bounding box center [1479, 459] width 145 height 24
click at [1464, 459] on input "Search" at bounding box center [1479, 459] width 145 height 24
click at [1397, 446] on div "Delivery Location (set per project)" at bounding box center [1076, 459] width 954 height 24
click at [631, 63] on button "Details" at bounding box center [626, 72] width 54 height 32
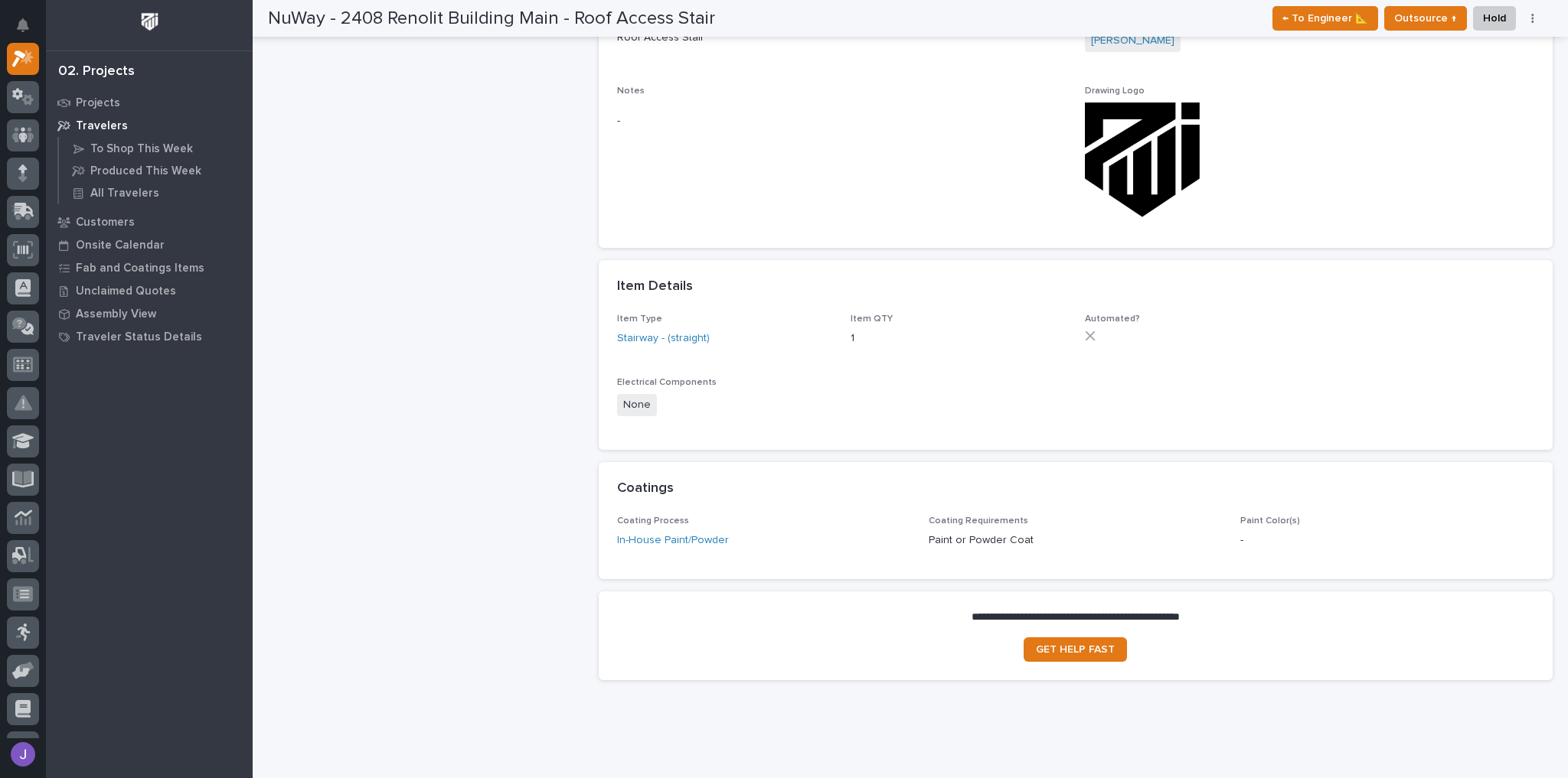
scroll to position [840, 0]
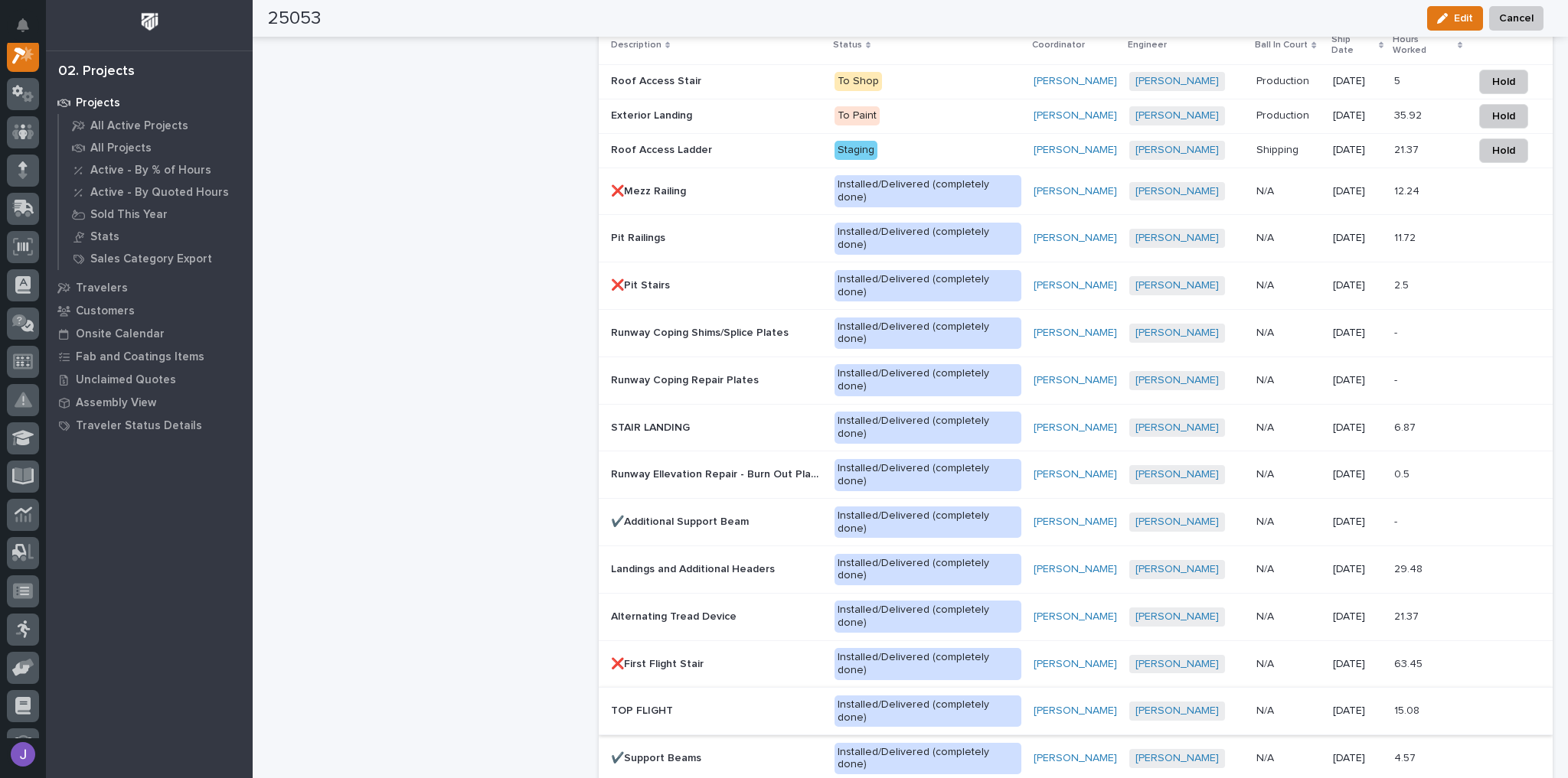
scroll to position [1046, 0]
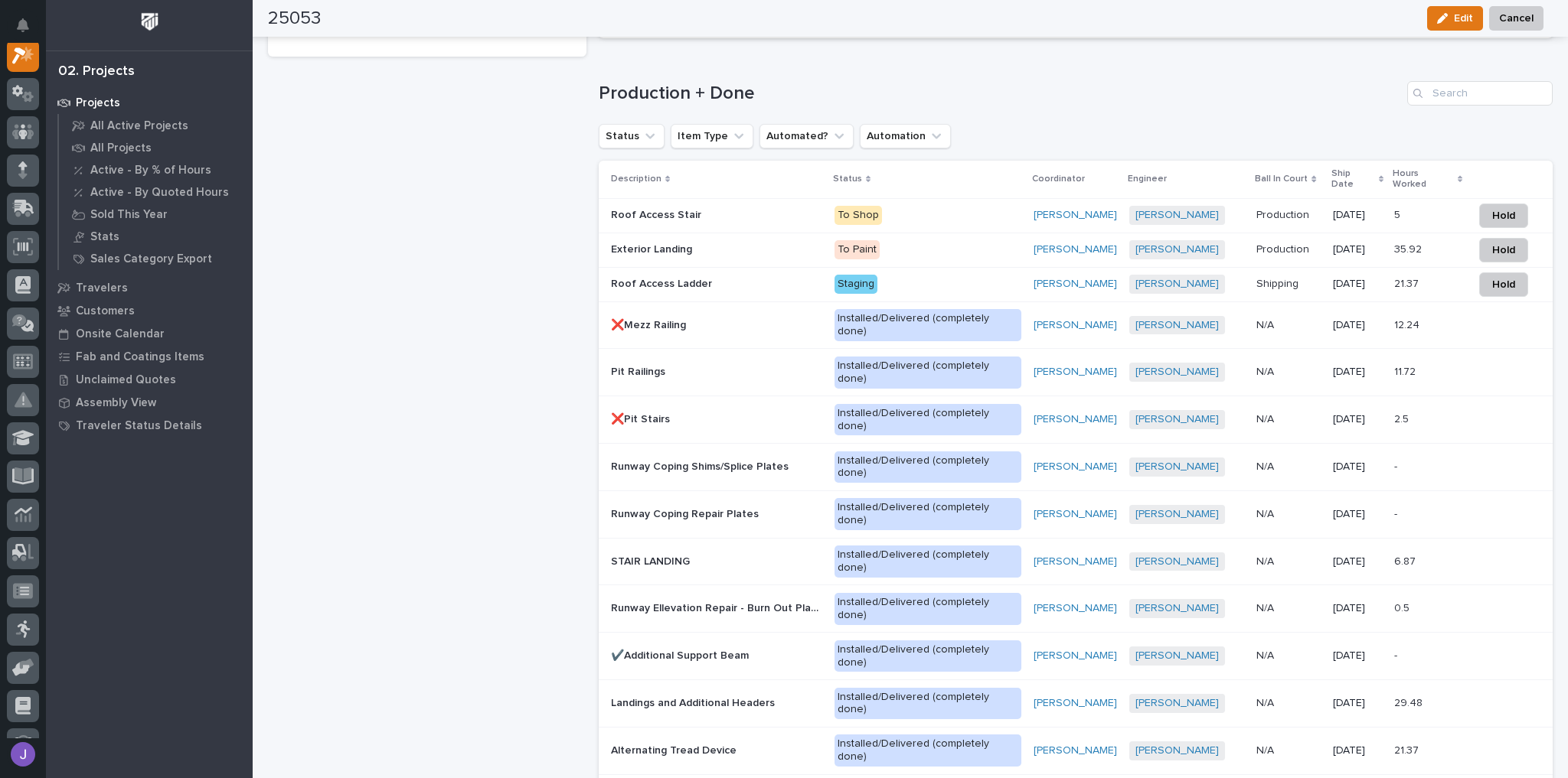
click at [669, 240] on p "Exterior Landing" at bounding box center [653, 248] width 84 height 16
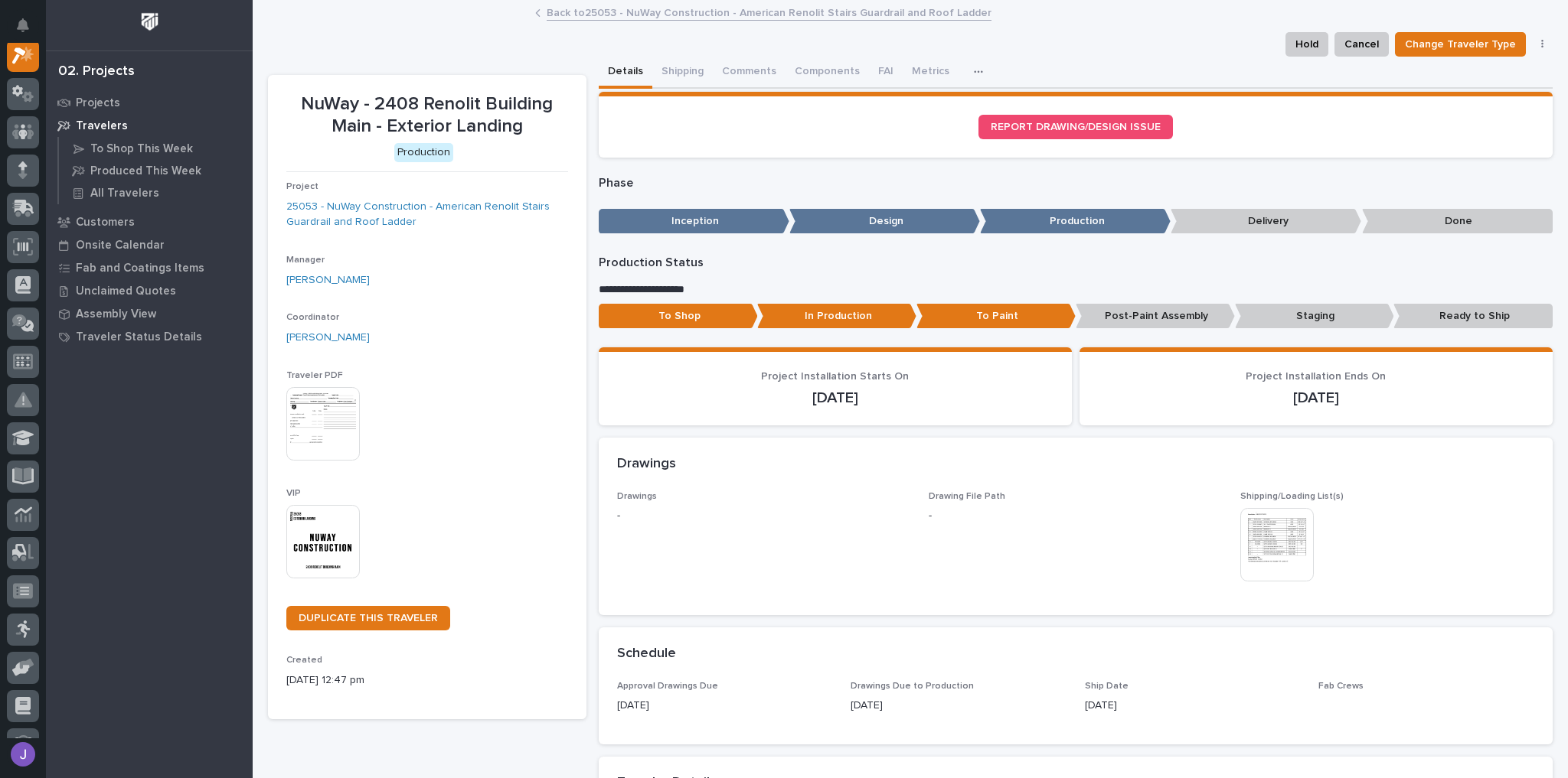
scroll to position [38, 0]
click at [680, 66] on button "Shipping" at bounding box center [682, 72] width 60 height 32
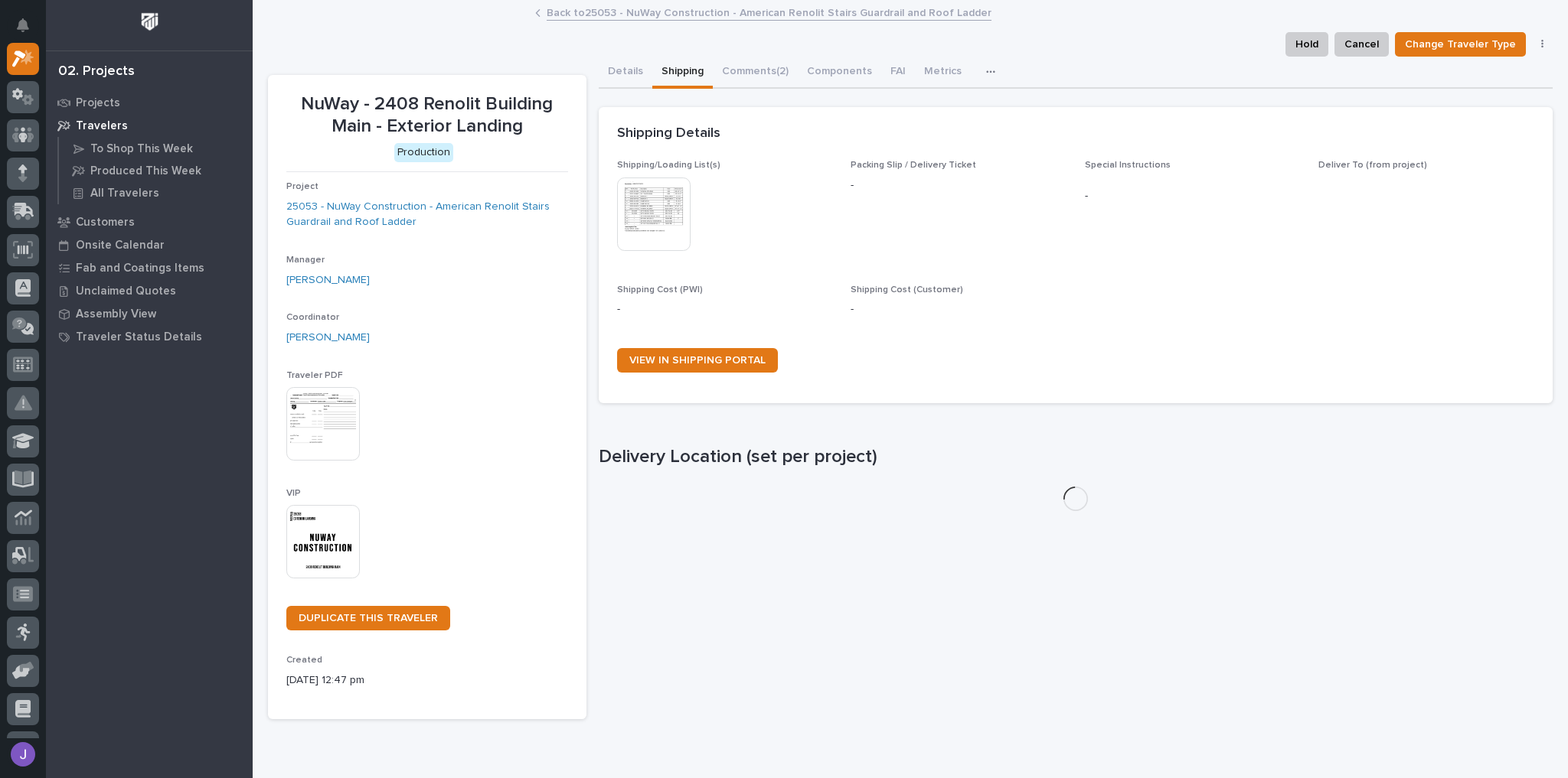
click at [666, 208] on img at bounding box center [654, 214] width 73 height 73
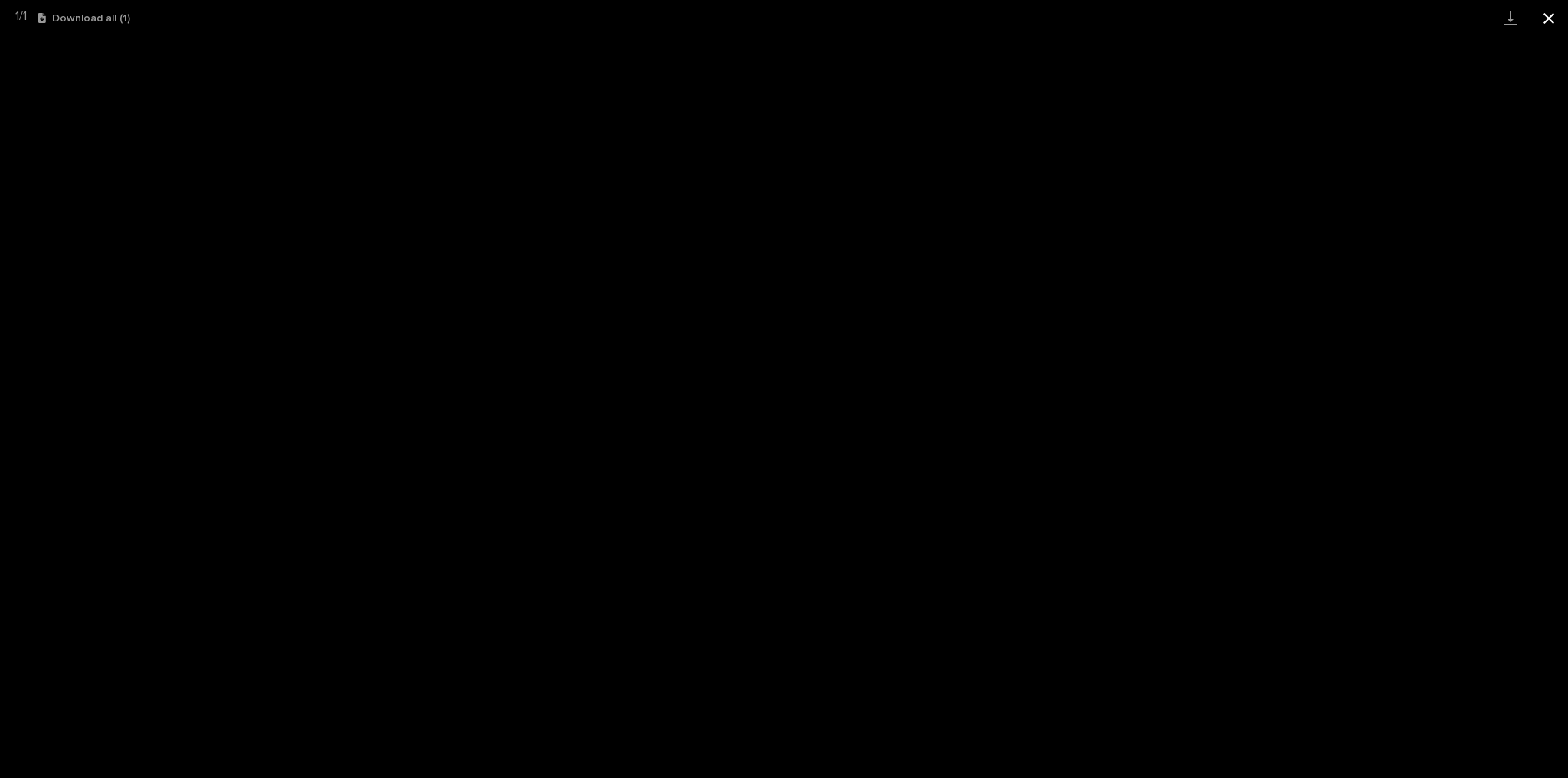
click at [1544, 21] on button "Close gallery" at bounding box center [1549, 17] width 38 height 36
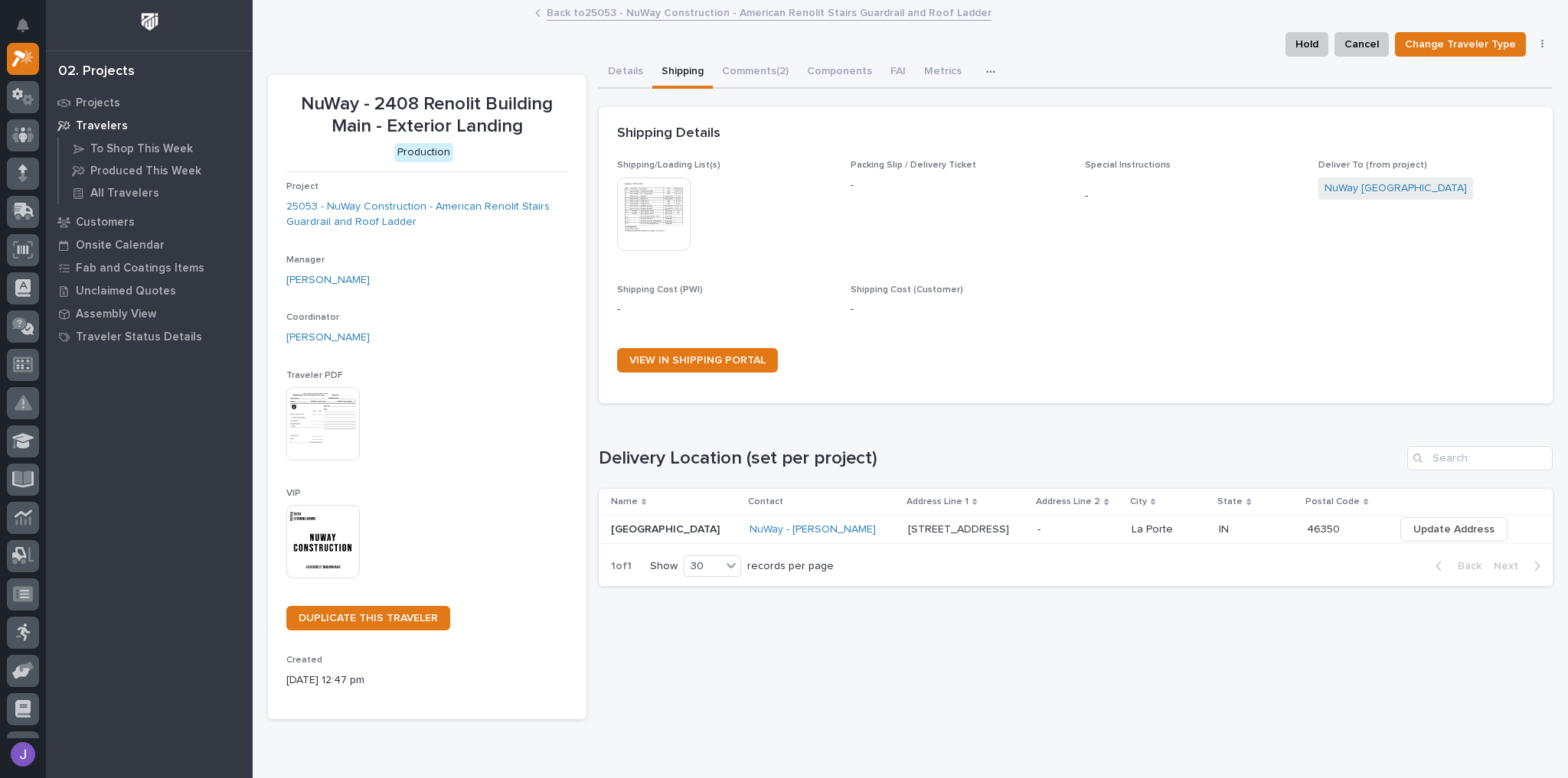
click at [648, 231] on img at bounding box center [654, 214] width 73 height 73
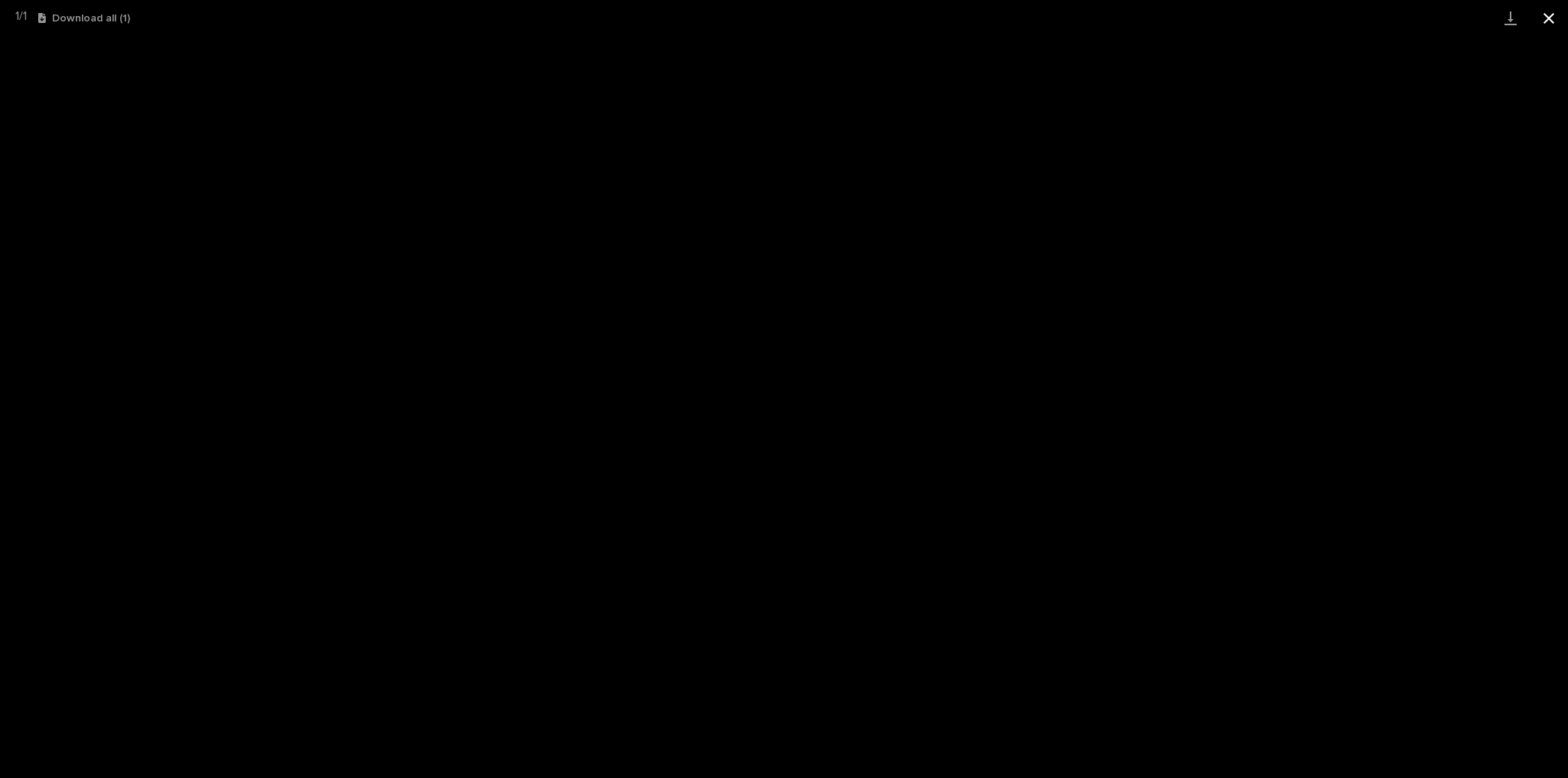
click at [1549, 20] on button "Close gallery" at bounding box center [1549, 17] width 38 height 36
